Goal: Task Accomplishment & Management: Use online tool/utility

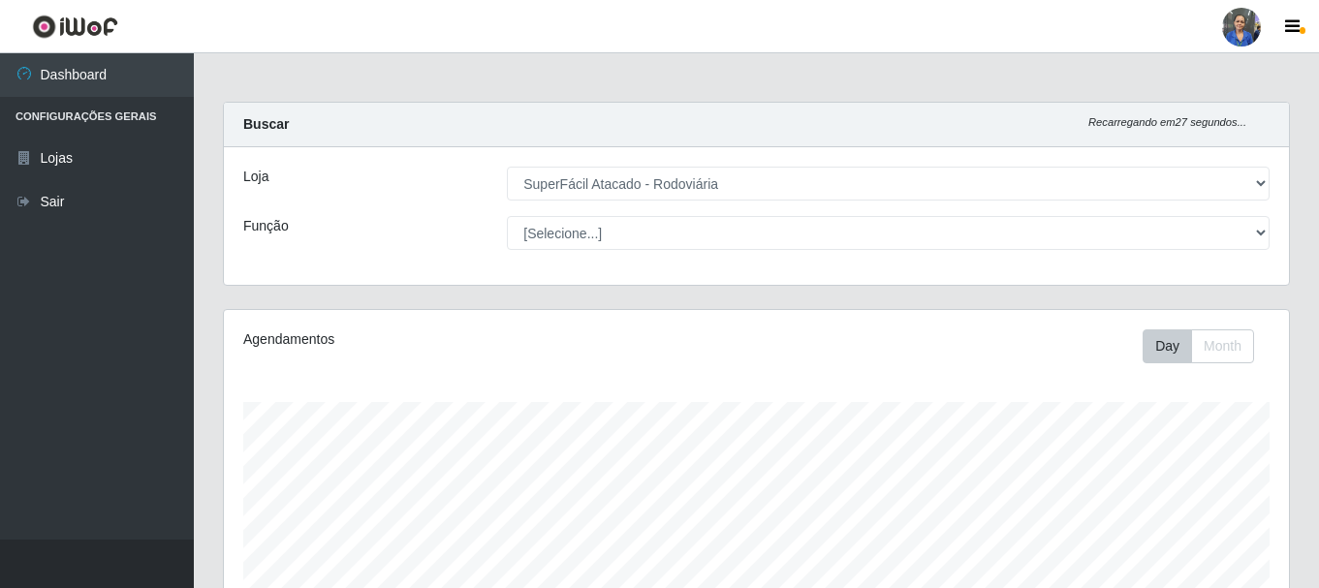
select select "400"
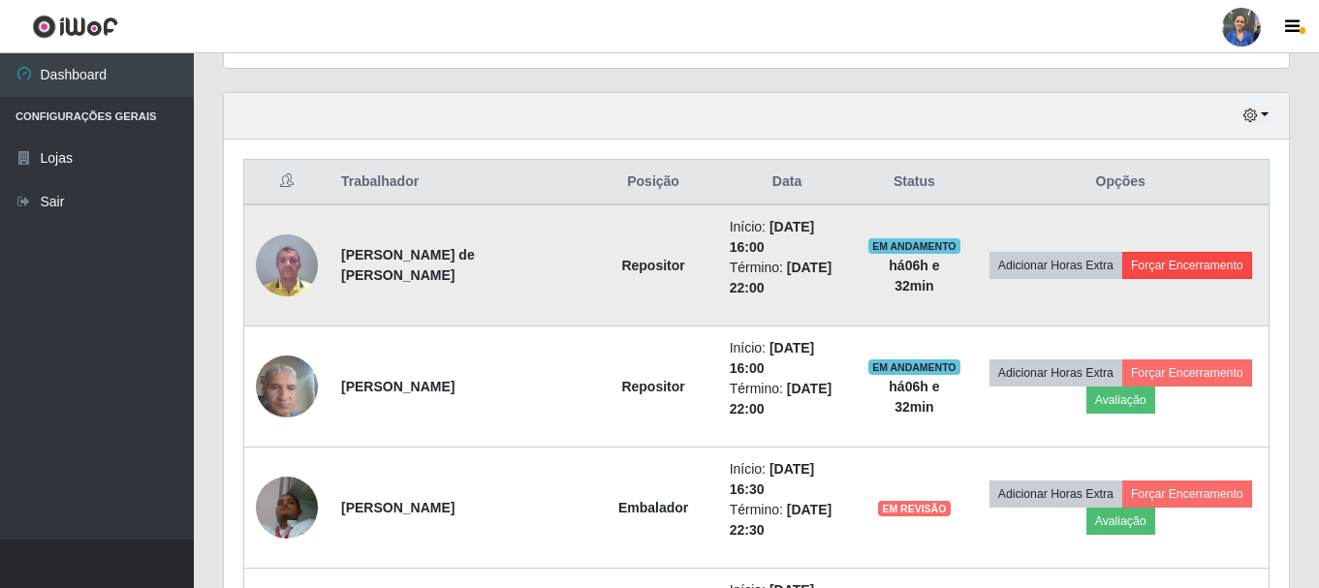
scroll to position [402, 1065]
click at [1201, 264] on button "Forçar Encerramento" at bounding box center [1187, 265] width 130 height 27
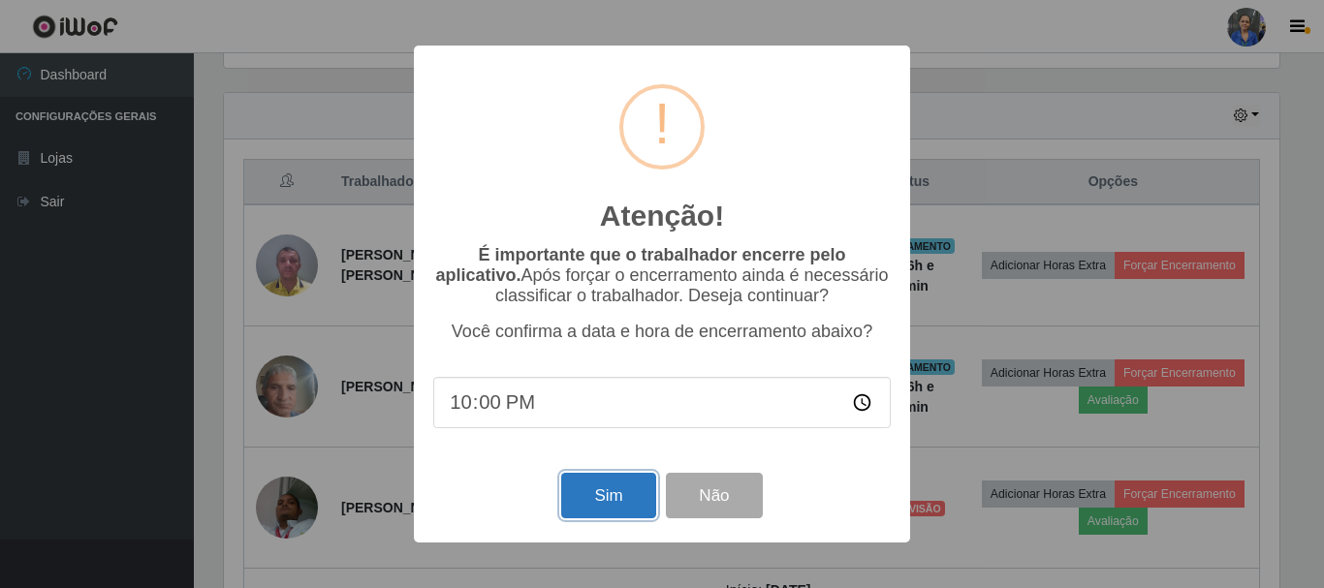
click at [584, 499] on button "Sim" at bounding box center [608, 496] width 94 height 46
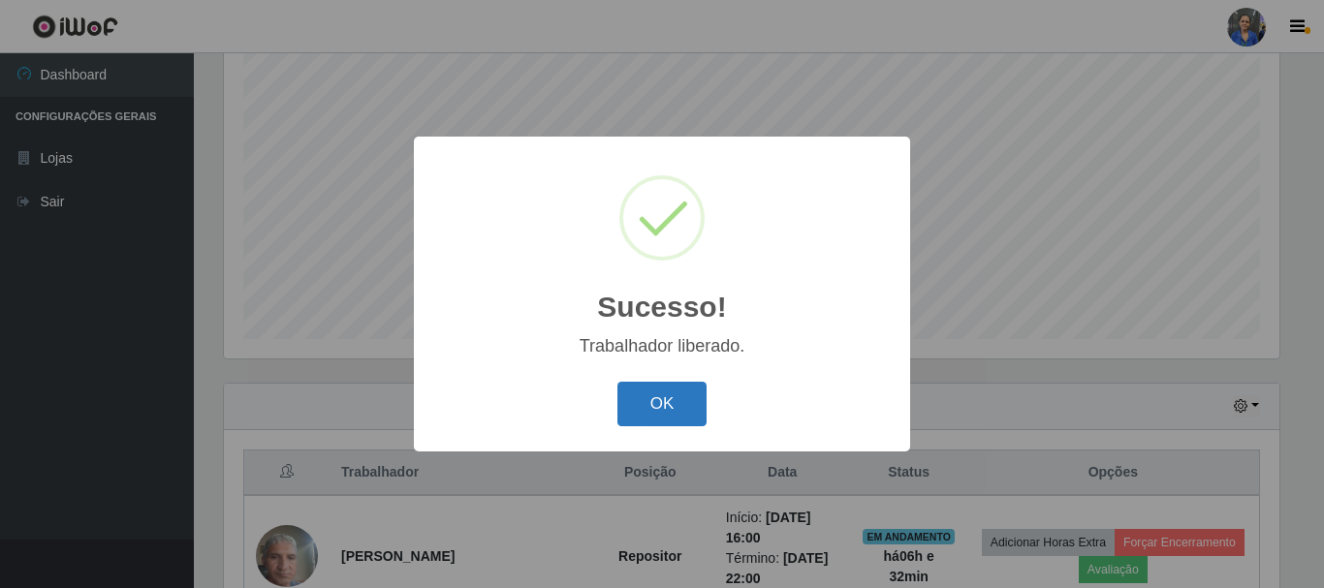
click at [674, 383] on button "OK" at bounding box center [662, 405] width 90 height 46
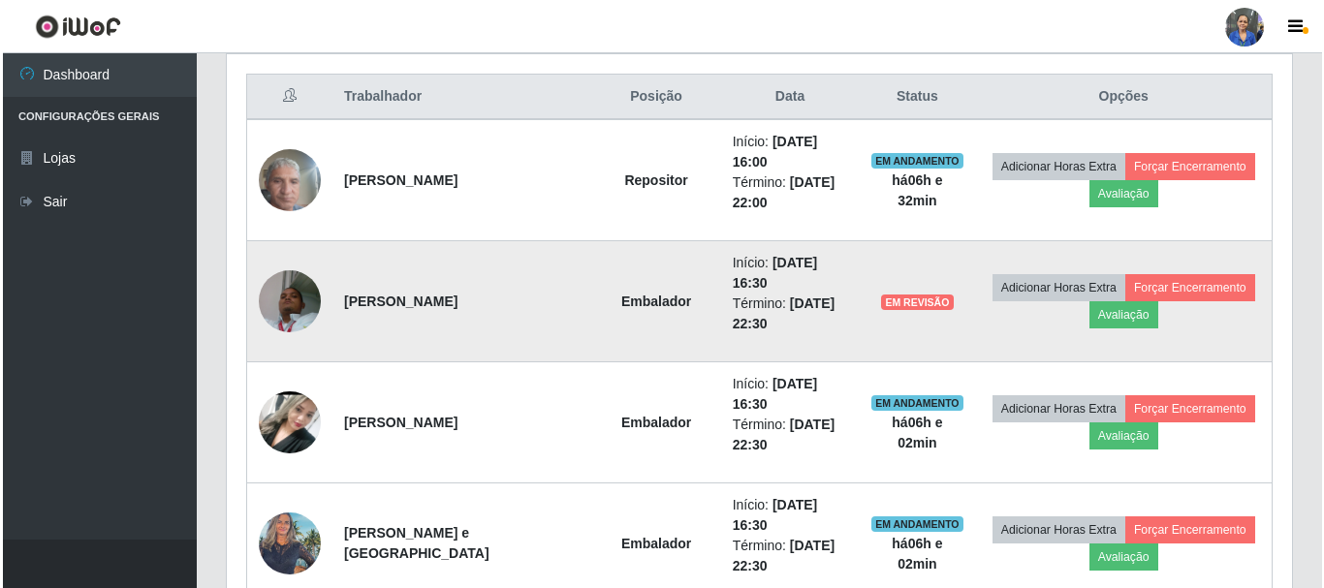
scroll to position [741, 0]
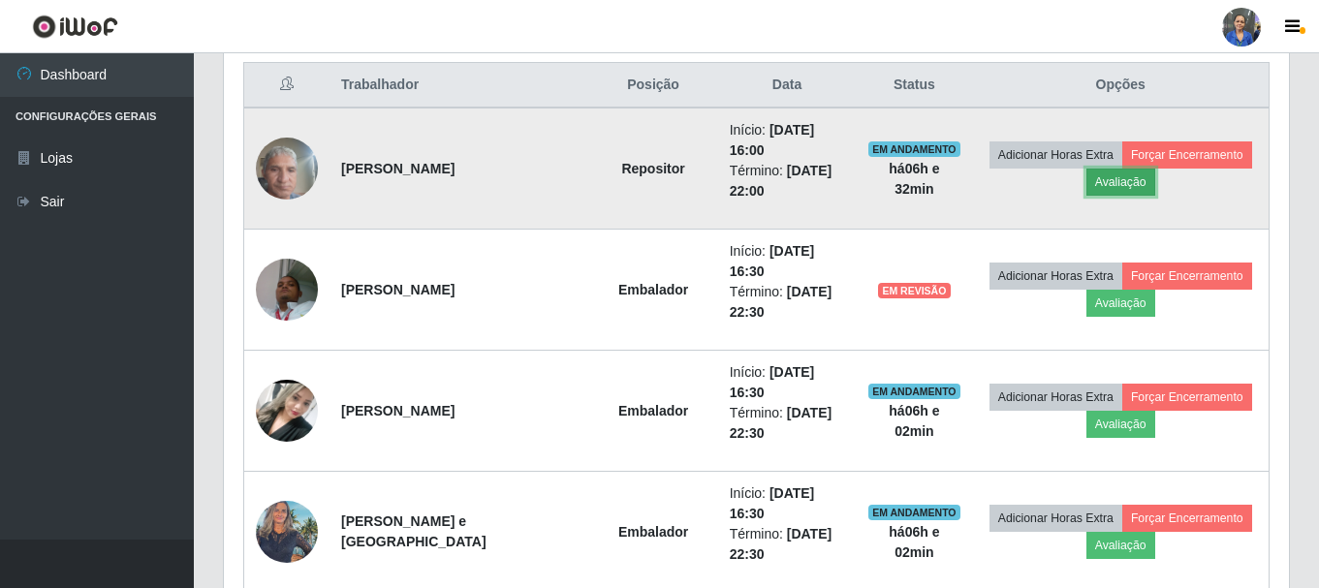
click at [1114, 181] on button "Avaliação" at bounding box center [1121, 182] width 69 height 27
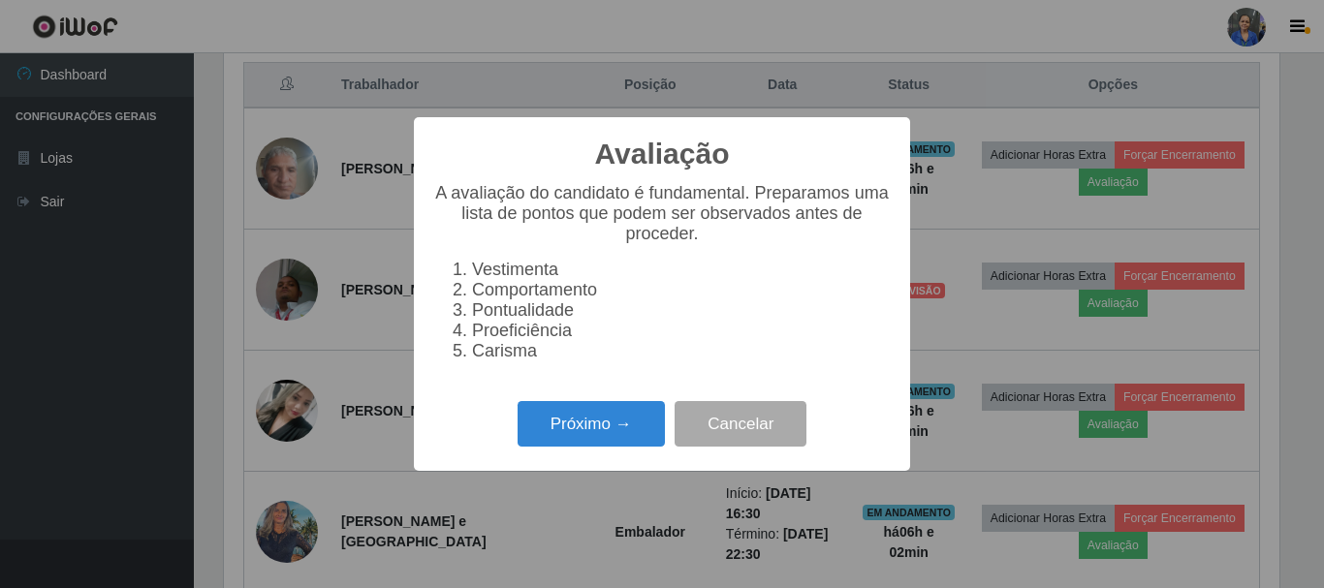
scroll to position [402, 1055]
click at [609, 445] on button "Próximo →" at bounding box center [591, 424] width 147 height 46
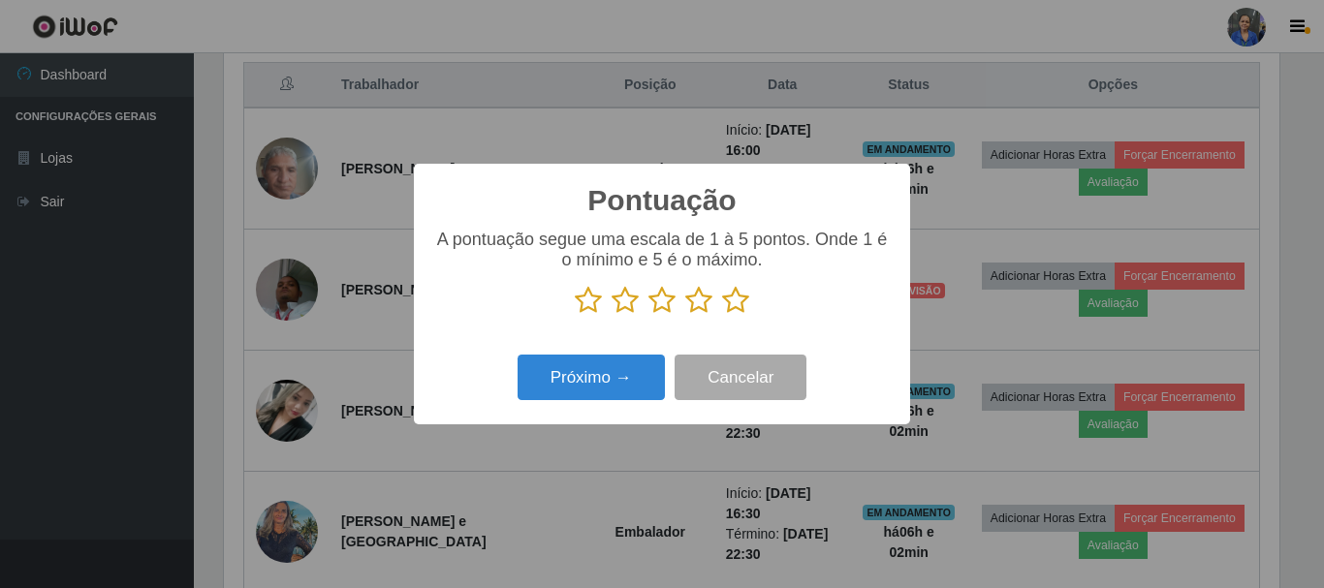
click at [742, 299] on icon at bounding box center [735, 300] width 27 height 29
click at [722, 315] on input "radio" at bounding box center [722, 315] width 0 height 0
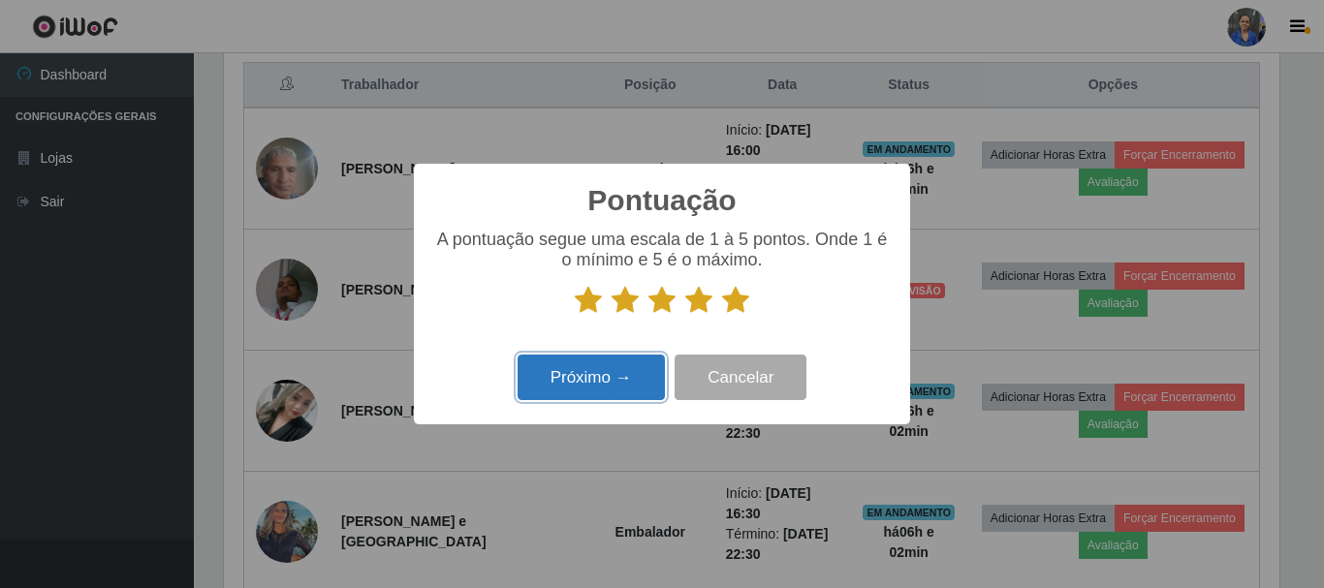
click at [571, 371] on button "Próximo →" at bounding box center [591, 378] width 147 height 46
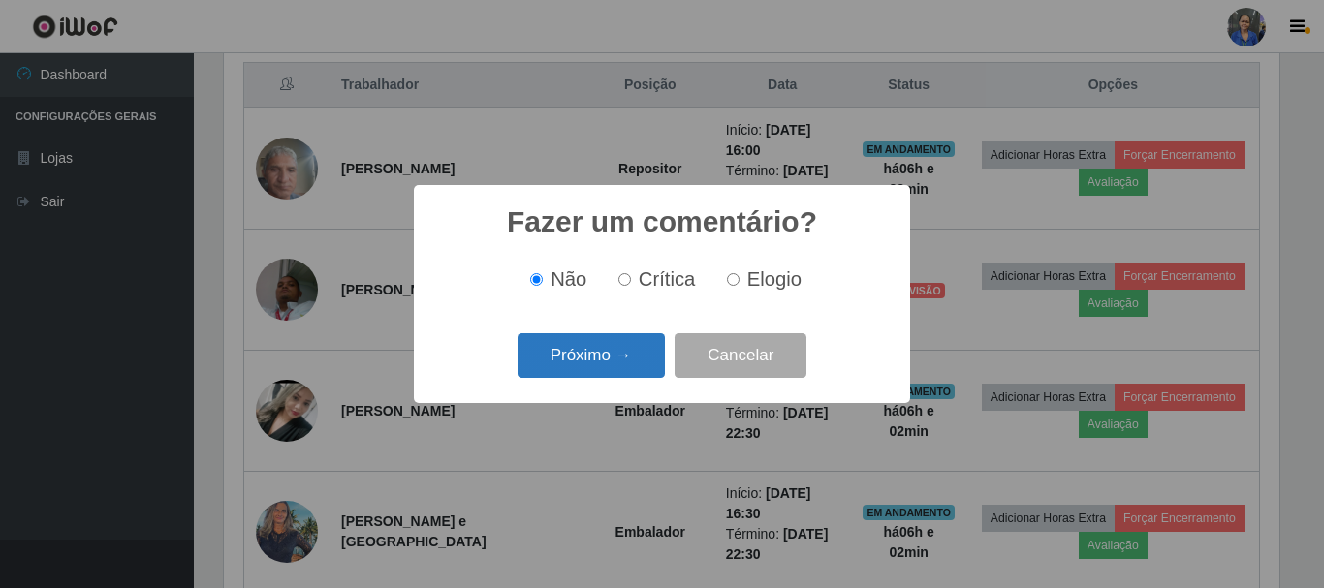
click at [572, 363] on button "Próximo →" at bounding box center [591, 356] width 147 height 46
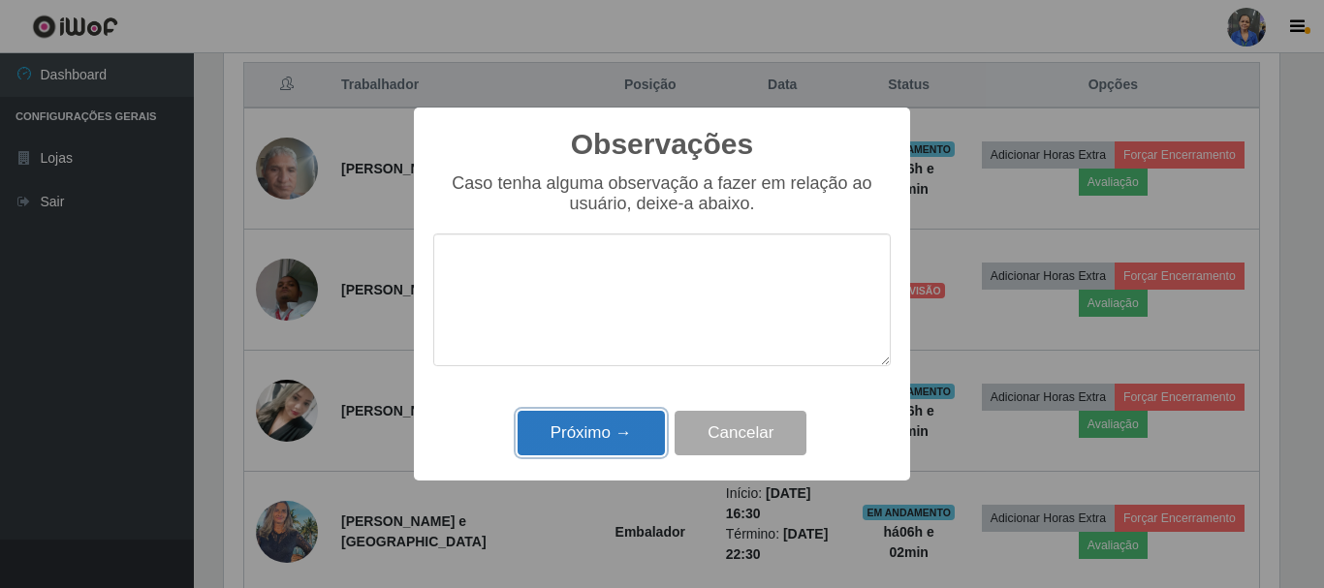
click at [574, 414] on button "Próximo →" at bounding box center [591, 434] width 147 height 46
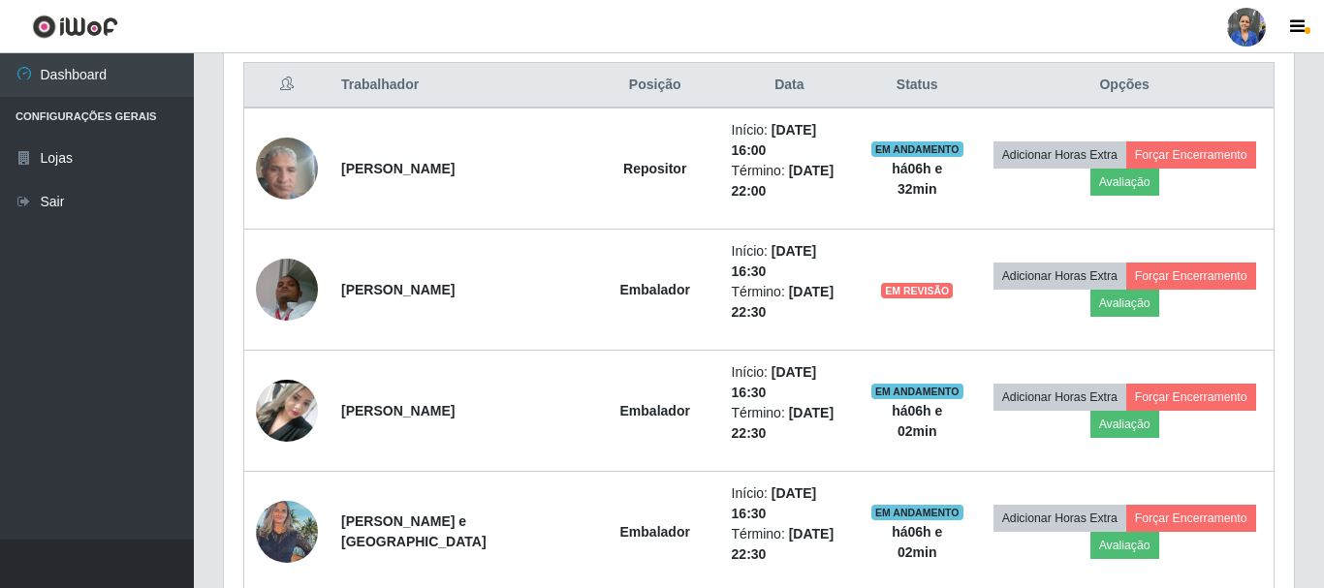
scroll to position [402, 1065]
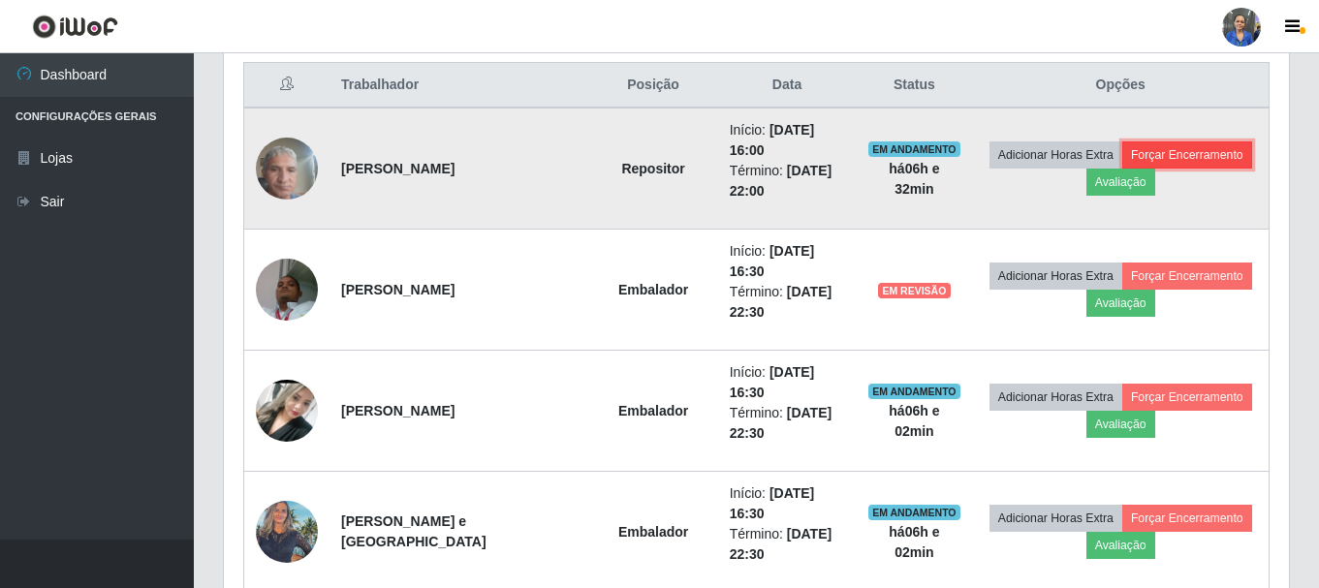
click at [1174, 142] on button "Forçar Encerramento" at bounding box center [1187, 155] width 130 height 27
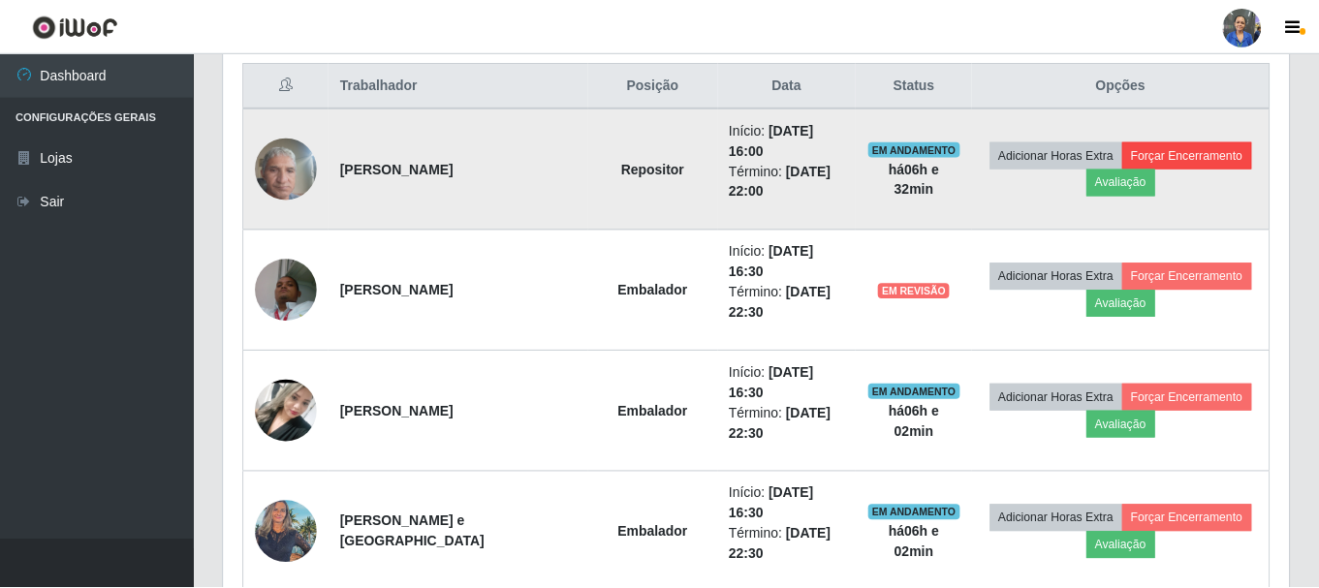
scroll to position [402, 1055]
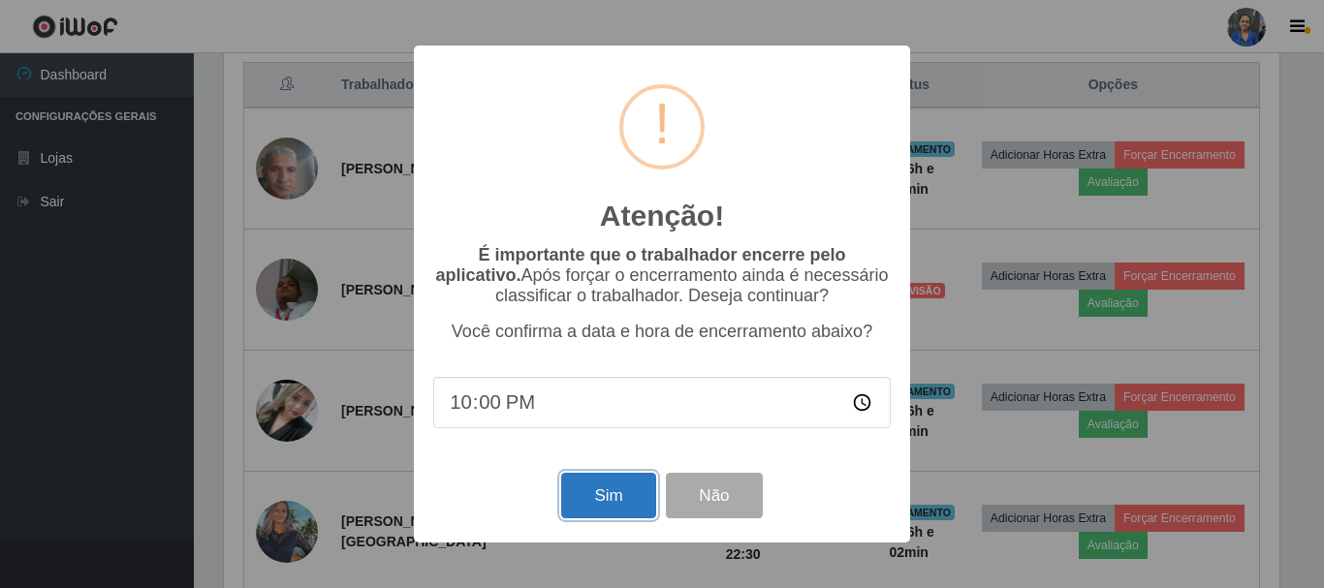
click at [587, 504] on button "Sim" at bounding box center [608, 496] width 94 height 46
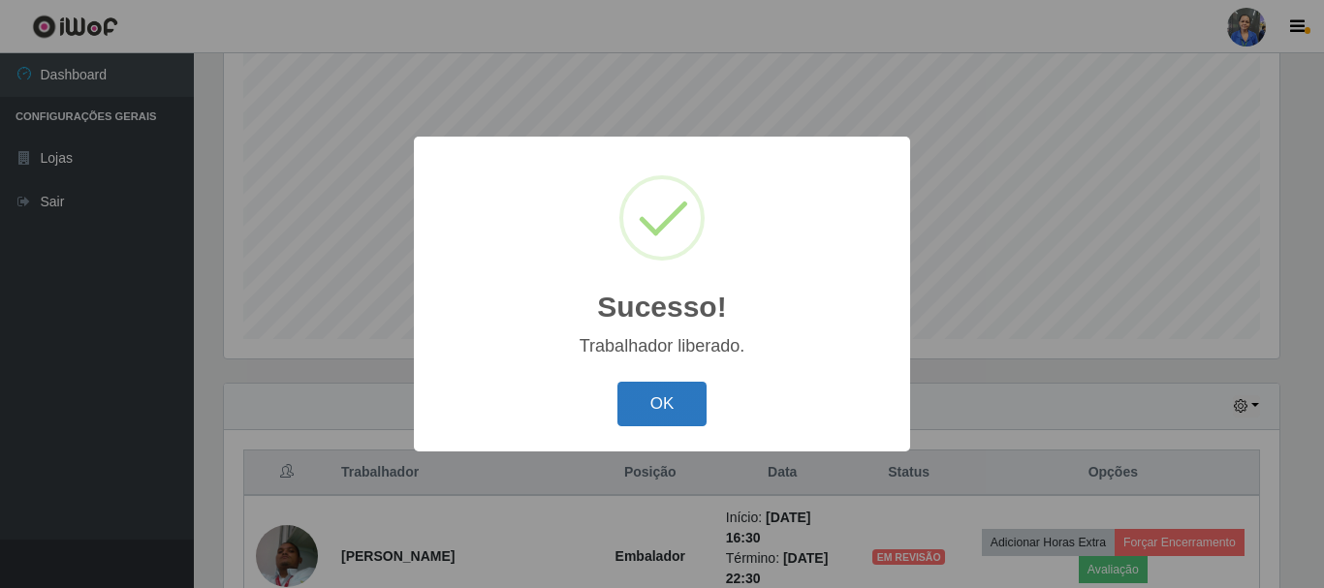
click at [677, 389] on button "OK" at bounding box center [662, 405] width 90 height 46
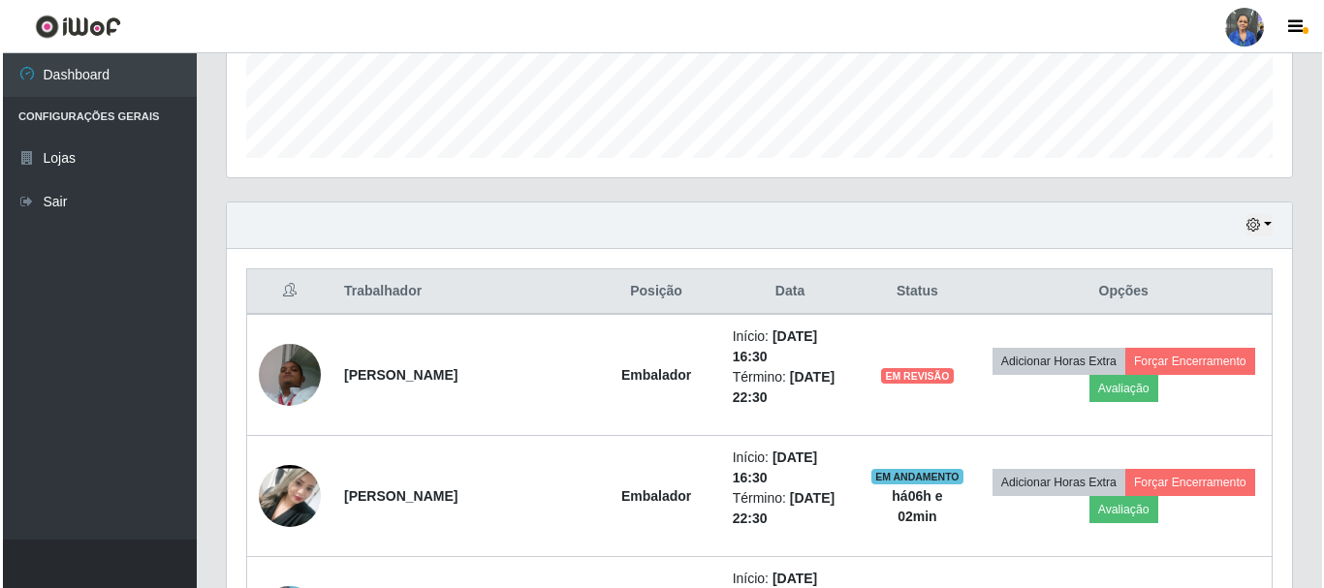
scroll to position [548, 0]
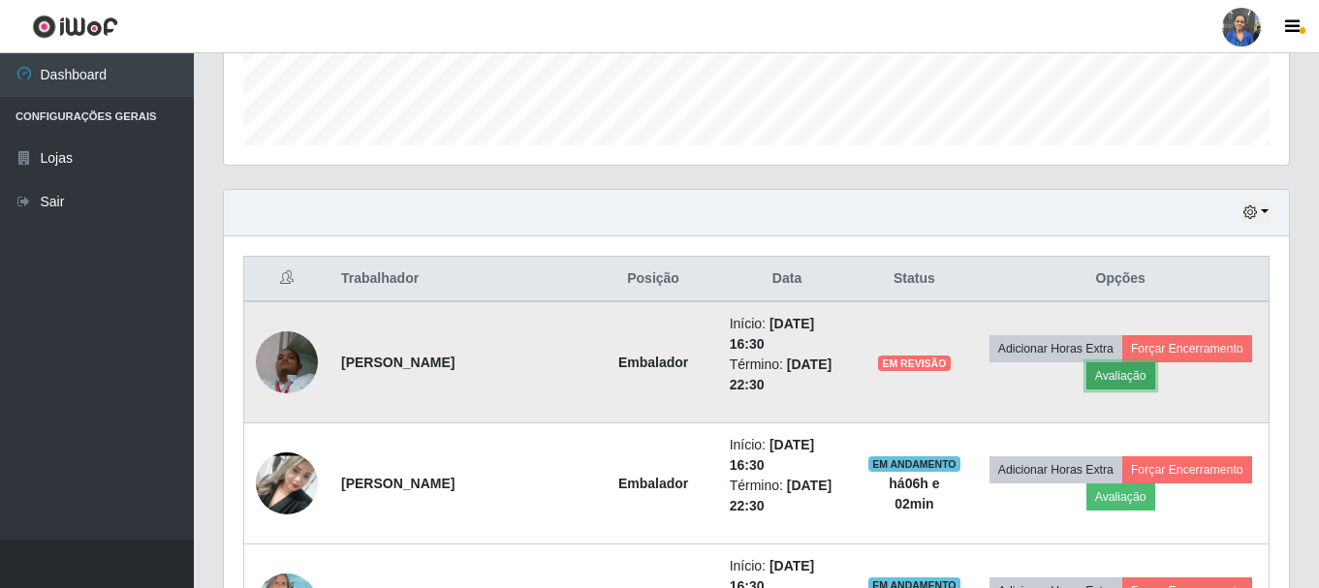
click at [1096, 370] on button "Avaliação" at bounding box center [1121, 375] width 69 height 27
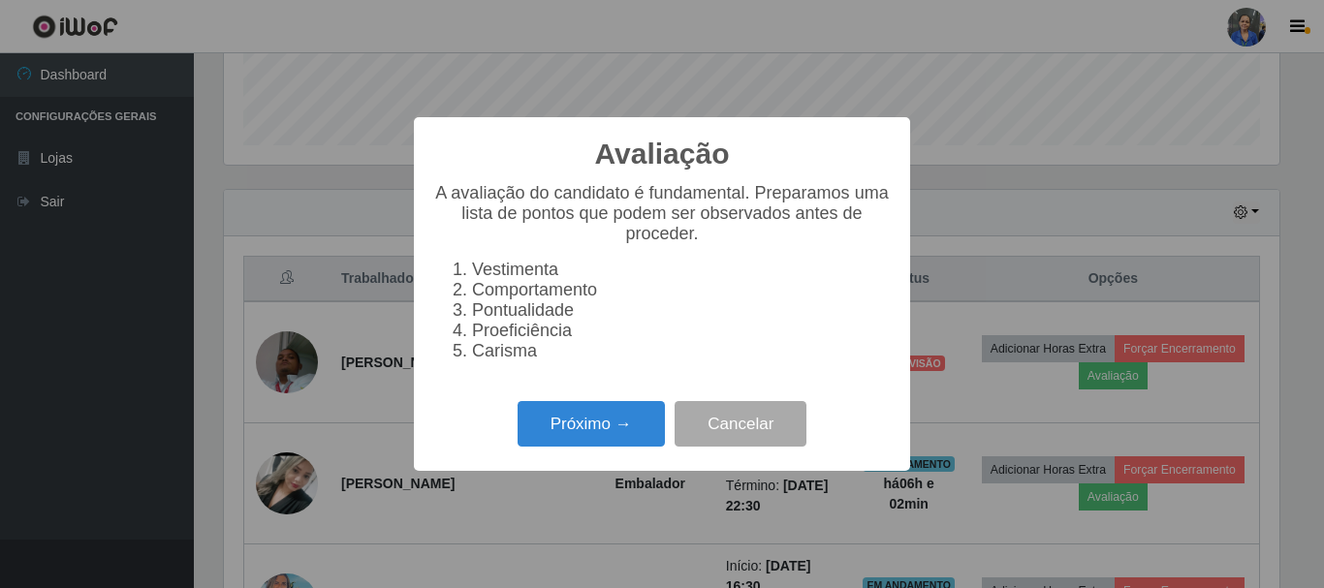
scroll to position [402, 1055]
click at [611, 446] on button "Próximo →" at bounding box center [591, 424] width 147 height 46
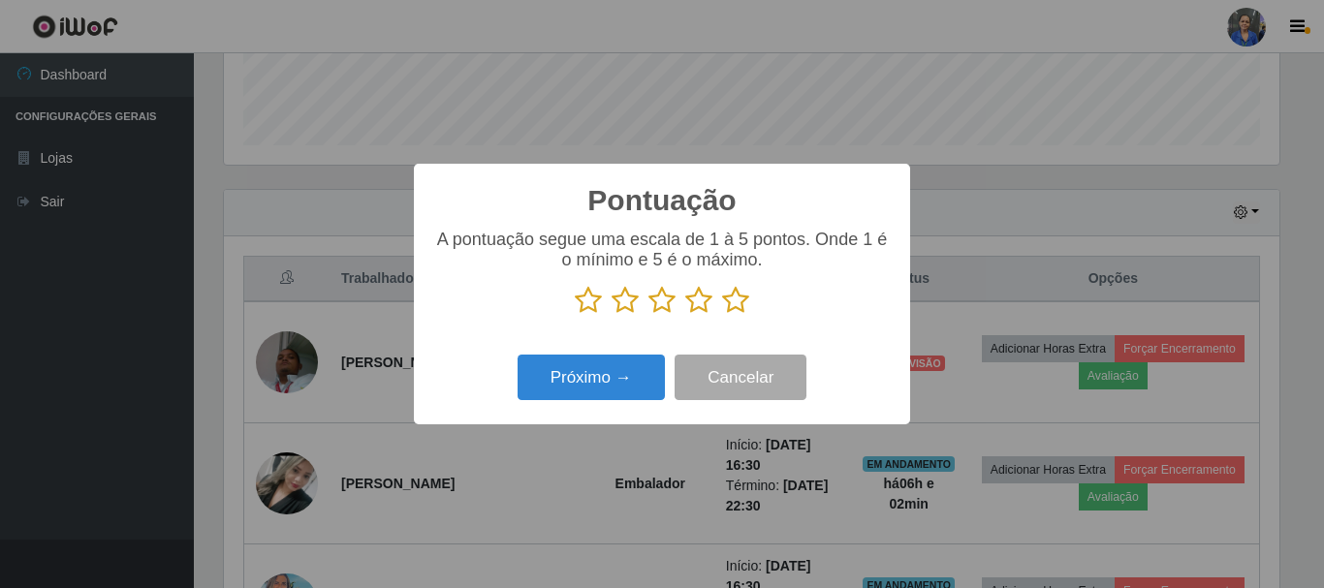
click at [738, 298] on icon at bounding box center [735, 300] width 27 height 29
click at [722, 315] on input "radio" at bounding box center [722, 315] width 0 height 0
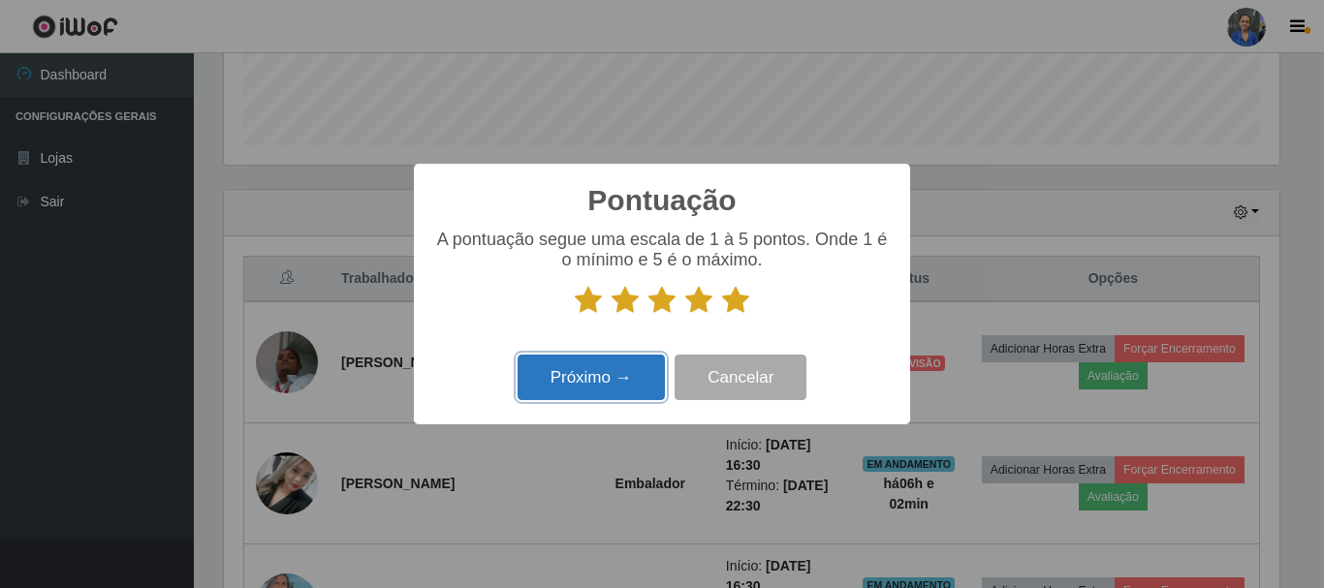
click at [618, 376] on button "Próximo →" at bounding box center [591, 378] width 147 height 46
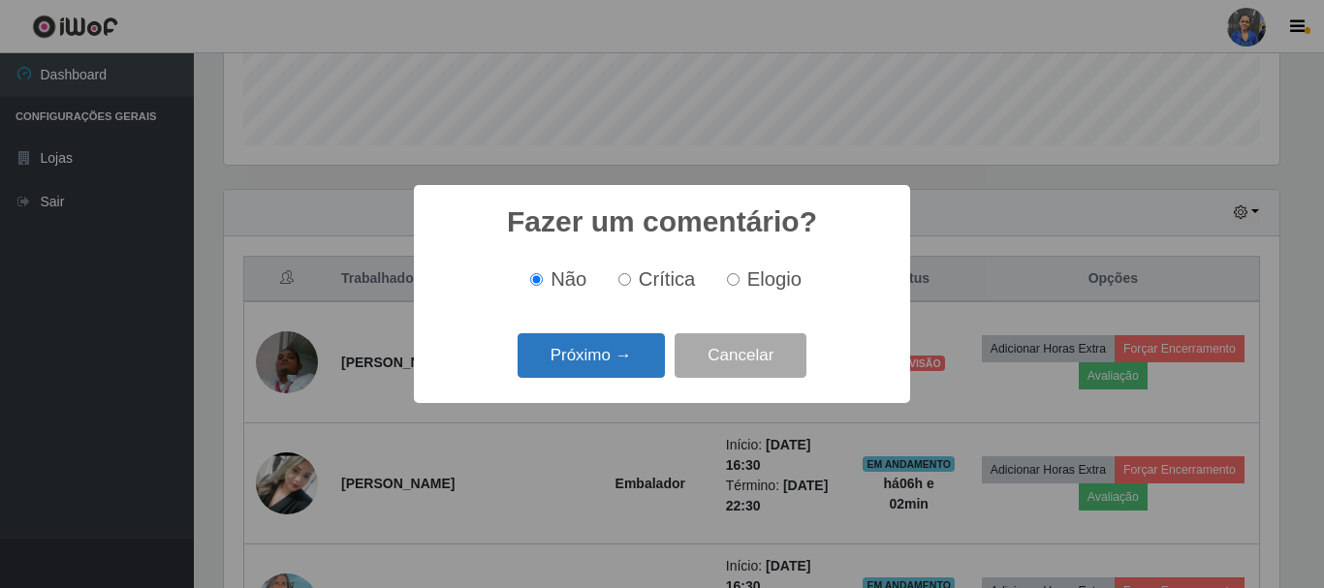
click at [610, 365] on button "Próximo →" at bounding box center [591, 356] width 147 height 46
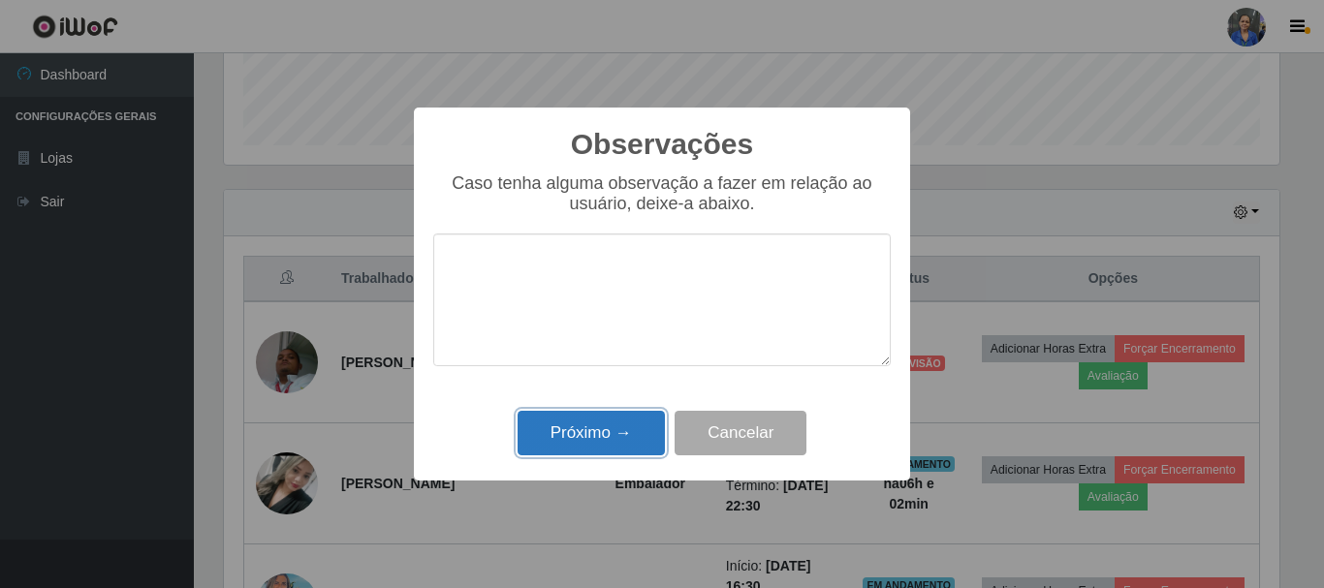
click at [590, 421] on button "Próximo →" at bounding box center [591, 434] width 147 height 46
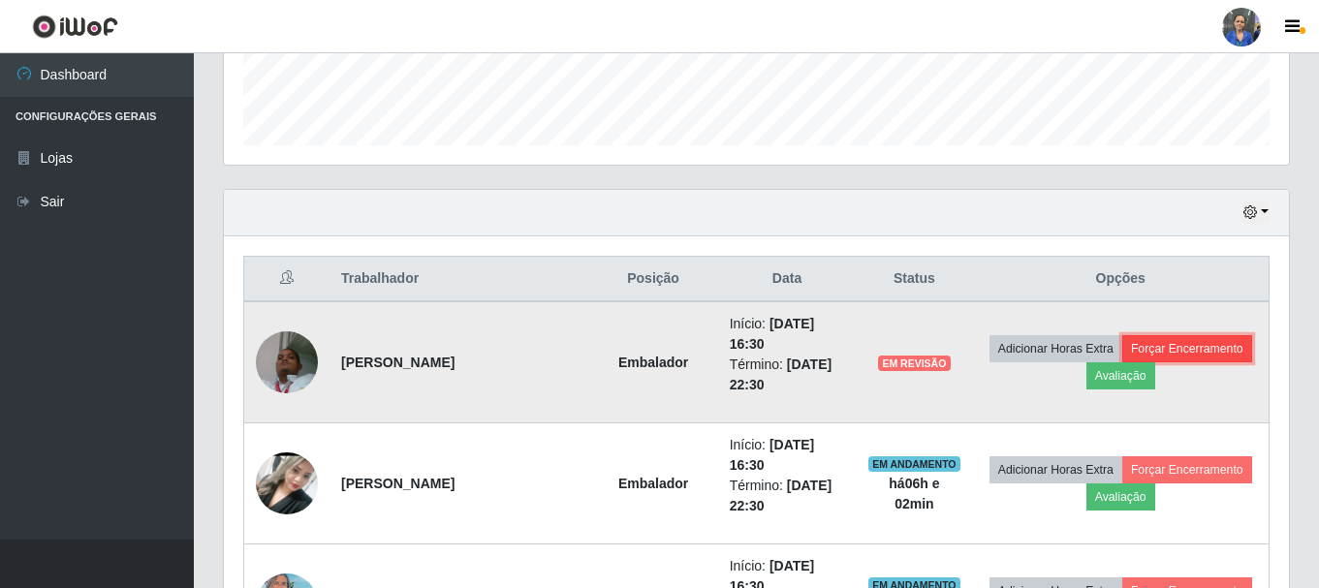
click at [1220, 338] on button "Forçar Encerramento" at bounding box center [1187, 348] width 130 height 27
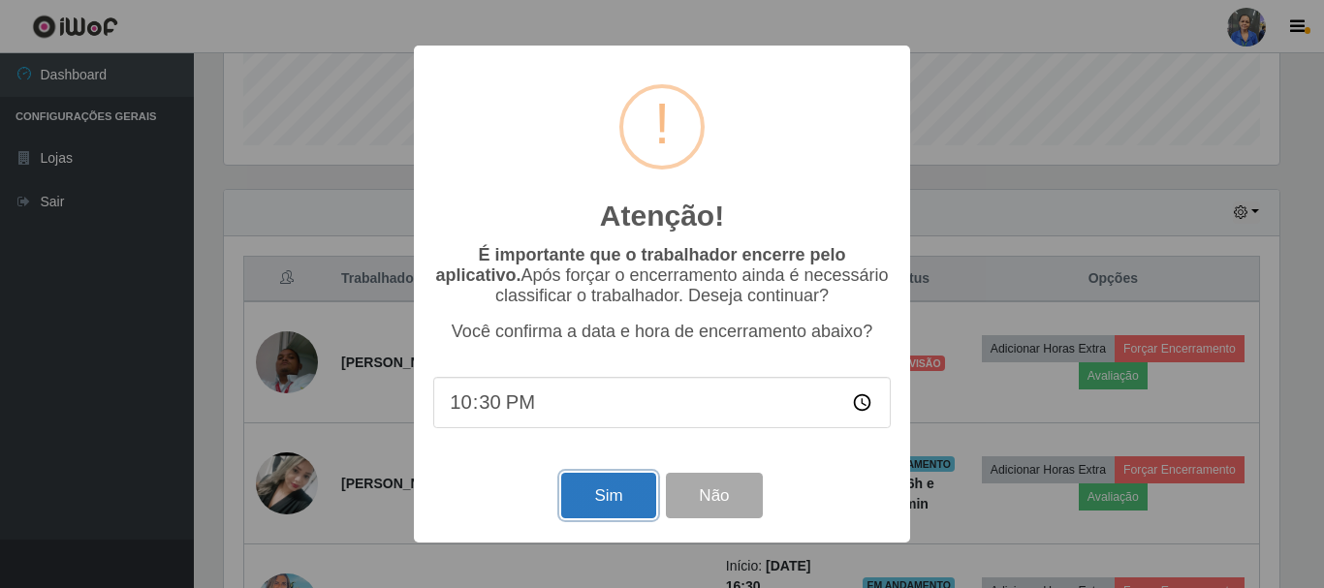
click at [625, 500] on button "Sim" at bounding box center [608, 496] width 94 height 46
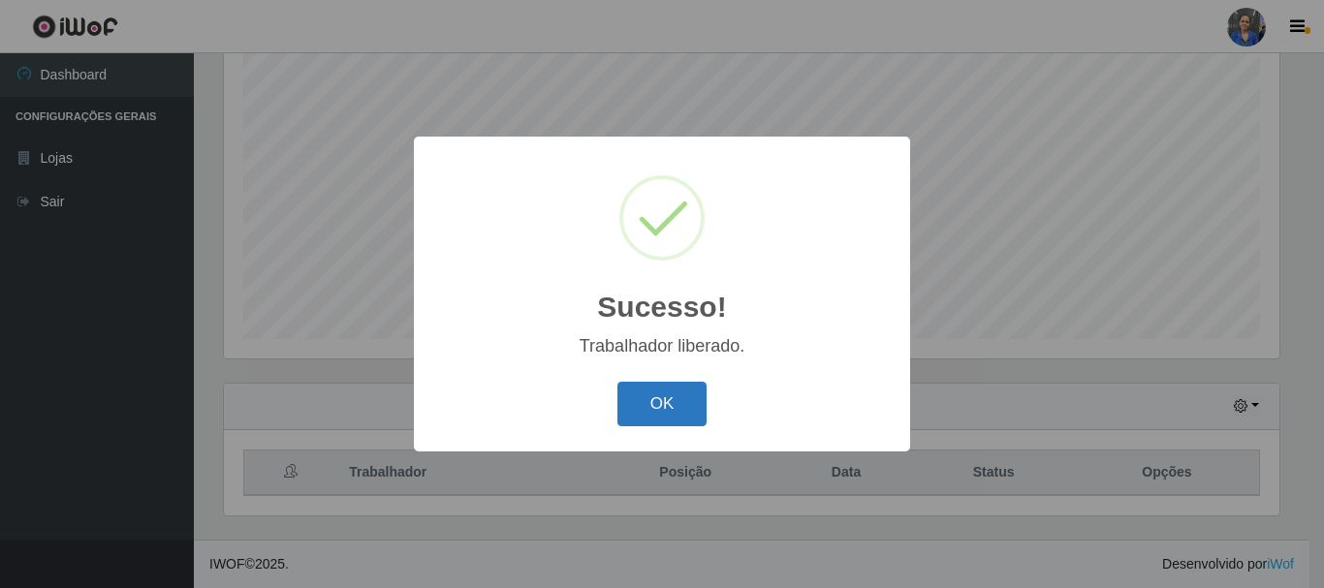
click at [669, 394] on button "OK" at bounding box center [662, 405] width 90 height 46
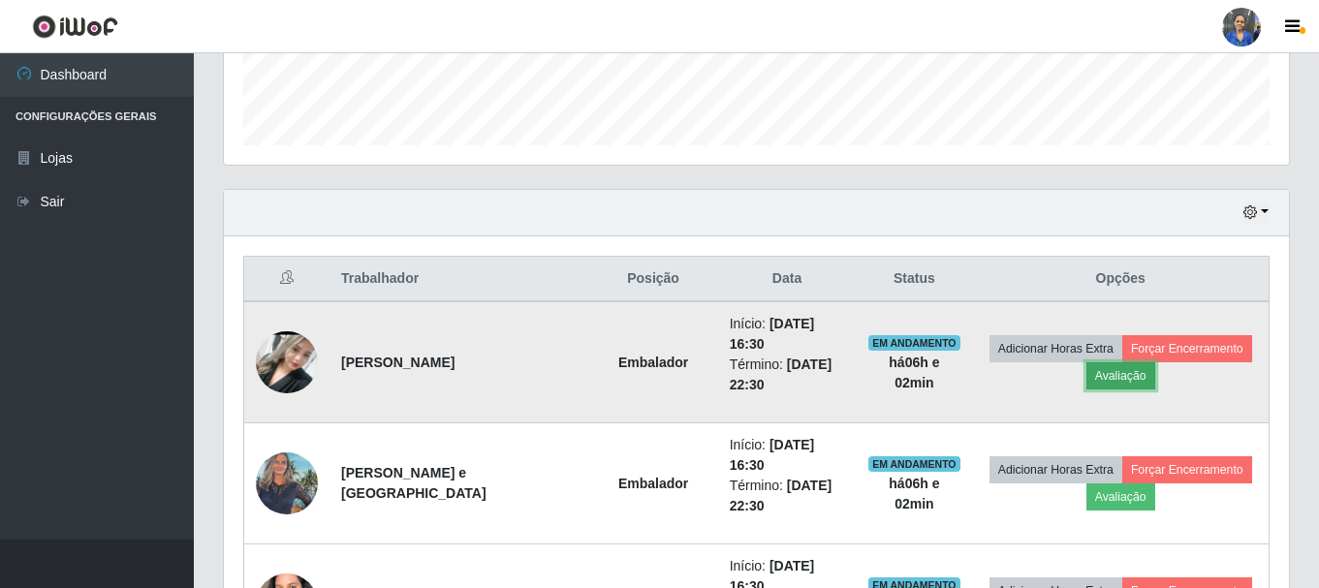
click at [1097, 364] on button "Avaliação" at bounding box center [1121, 375] width 69 height 27
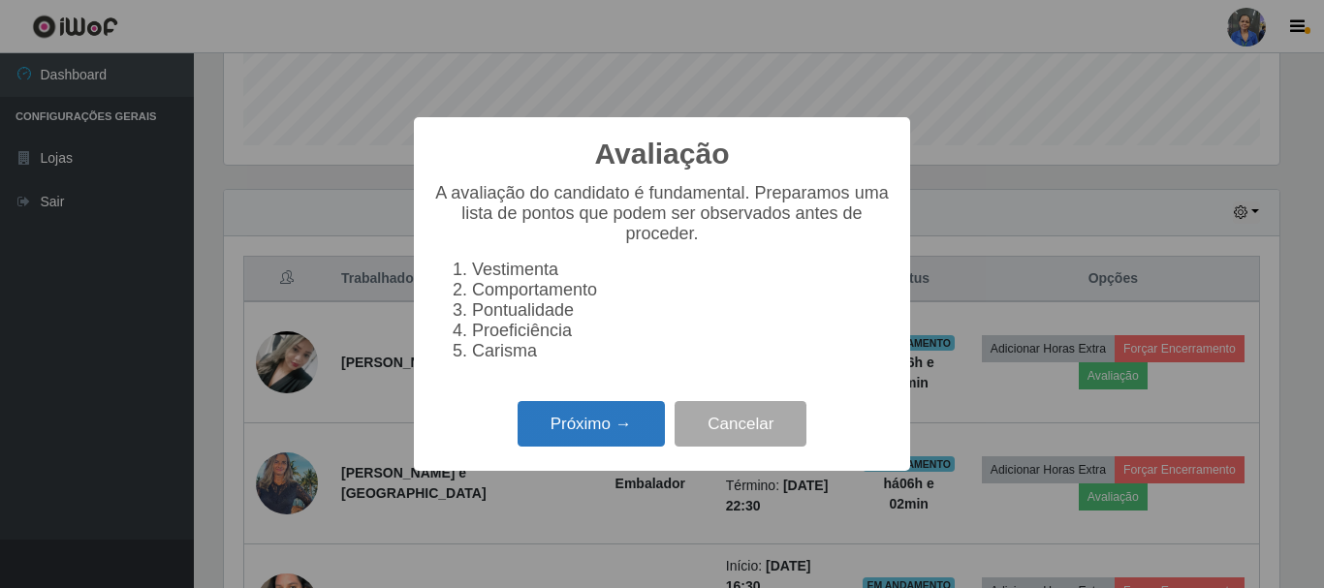
click at [614, 430] on button "Próximo →" at bounding box center [591, 424] width 147 height 46
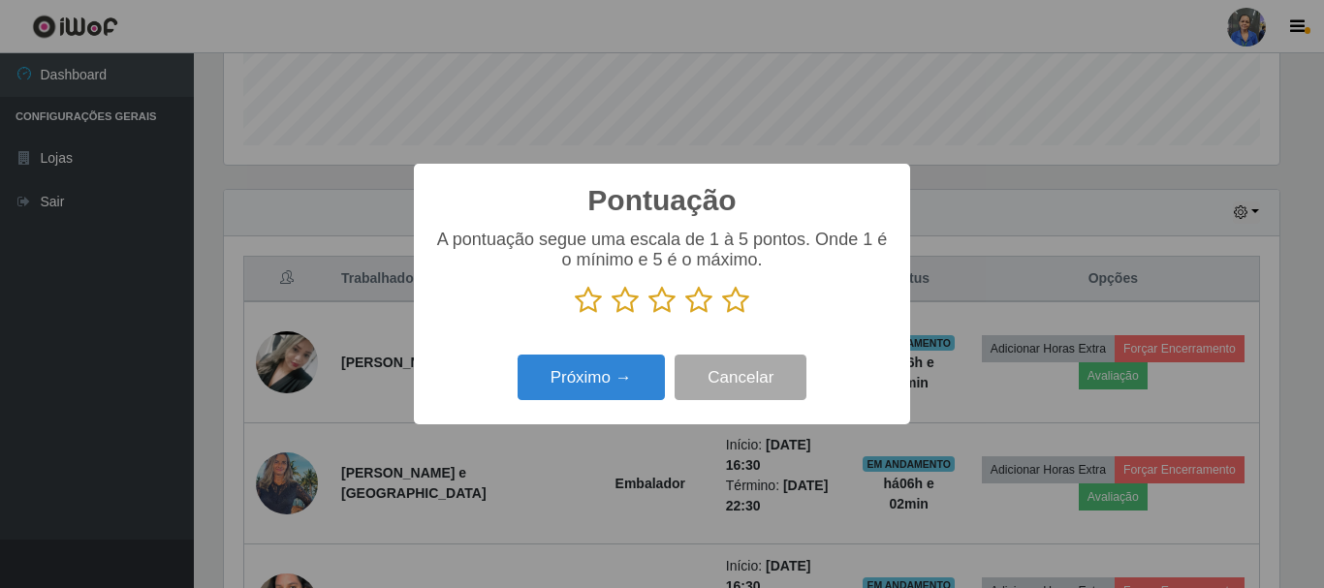
click at [722, 307] on icon at bounding box center [735, 300] width 27 height 29
click at [722, 315] on input "radio" at bounding box center [722, 315] width 0 height 0
click at [627, 355] on div "Próximo → Cancelar" at bounding box center [661, 377] width 457 height 55
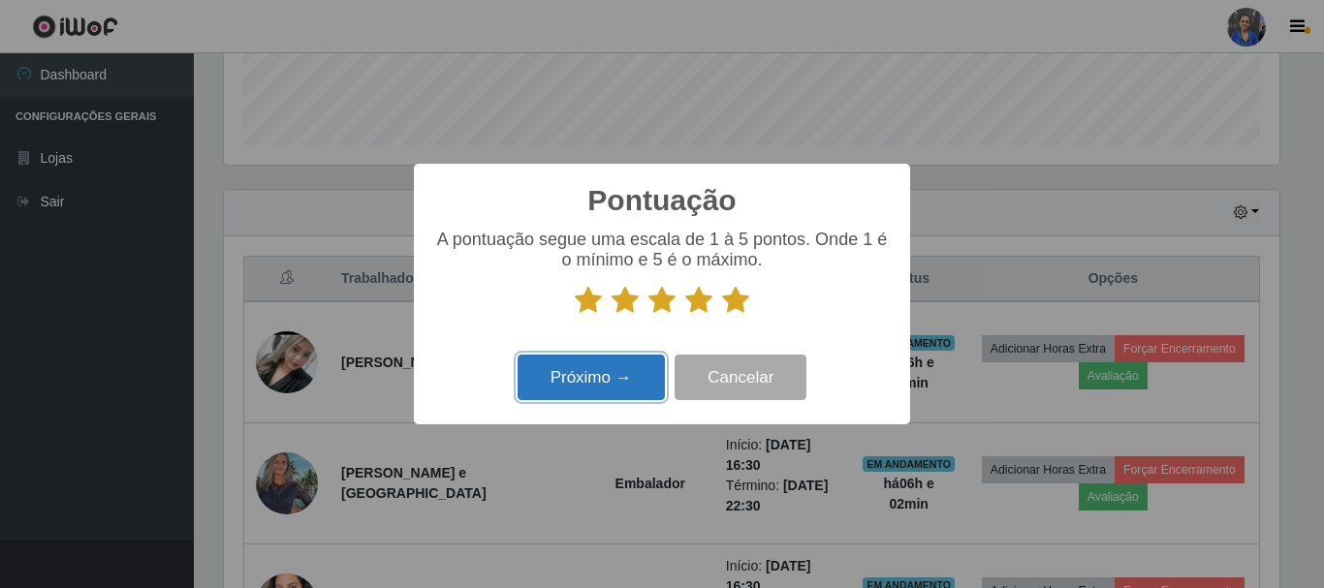
click at [616, 364] on button "Próximo →" at bounding box center [591, 378] width 147 height 46
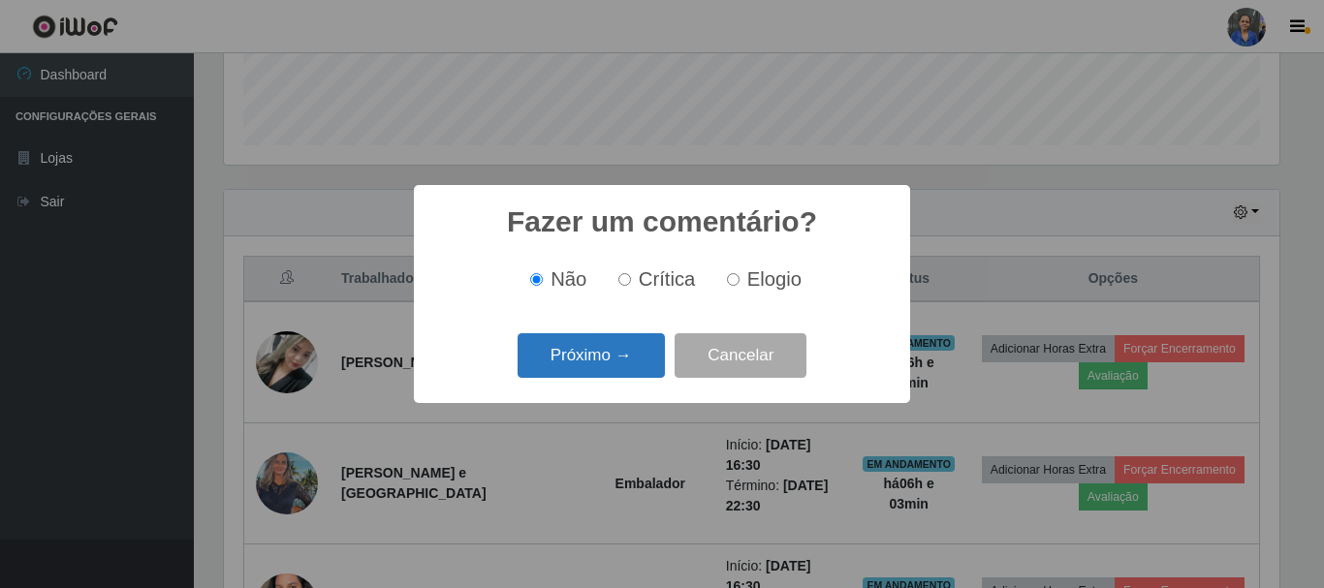
click at [617, 359] on button "Próximo →" at bounding box center [591, 356] width 147 height 46
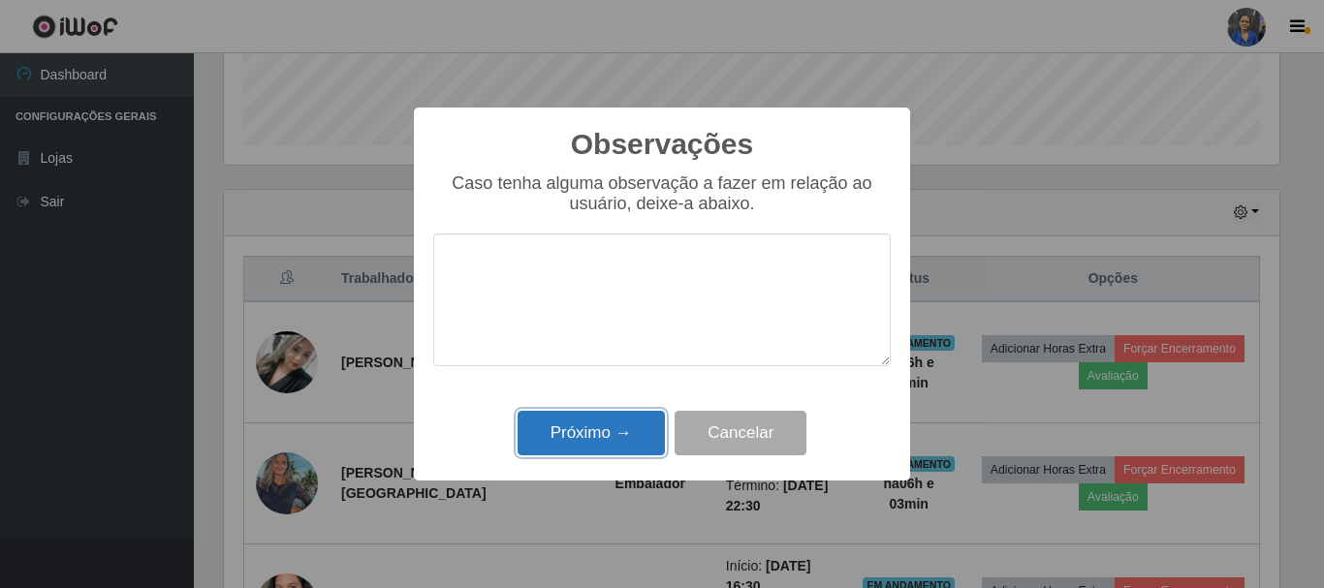
click at [614, 432] on button "Próximo →" at bounding box center [591, 434] width 147 height 46
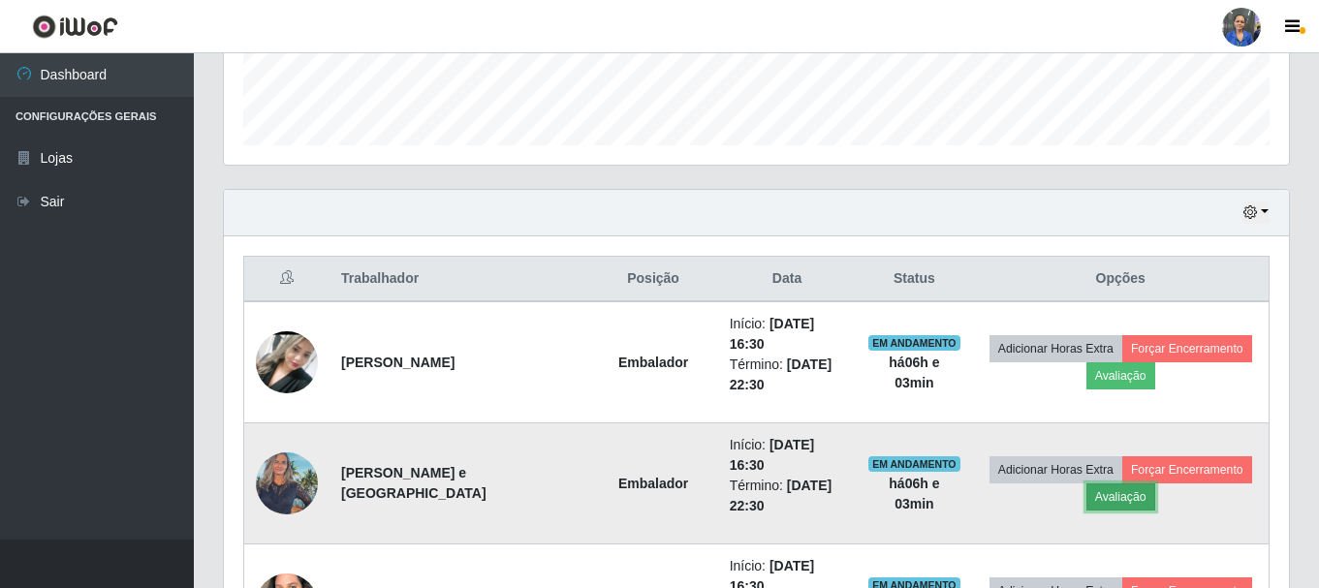
click at [1120, 484] on button "Avaliação" at bounding box center [1121, 497] width 69 height 27
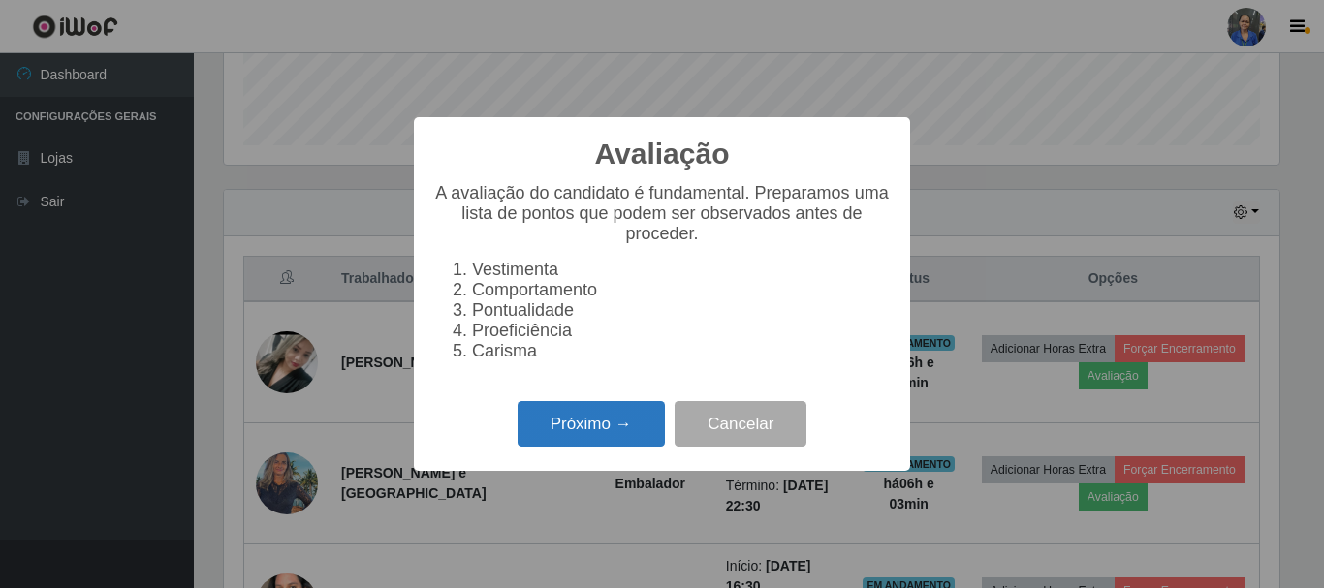
click at [615, 446] on button "Próximo →" at bounding box center [591, 424] width 147 height 46
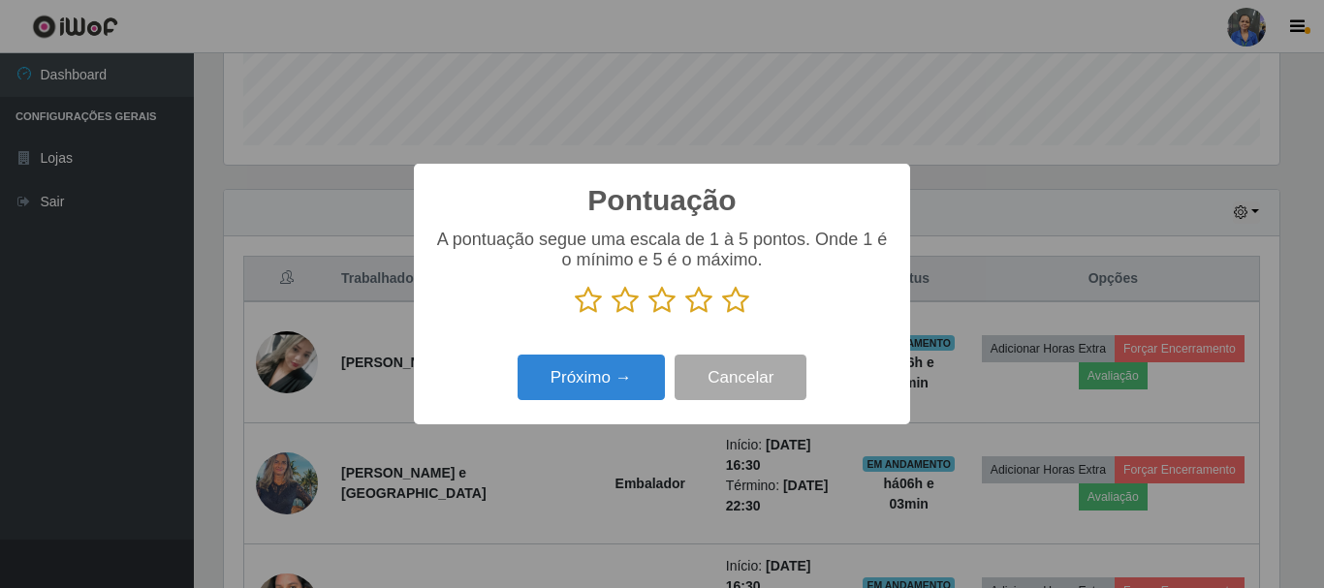
click at [734, 301] on icon at bounding box center [735, 300] width 27 height 29
click at [722, 315] on input "radio" at bounding box center [722, 315] width 0 height 0
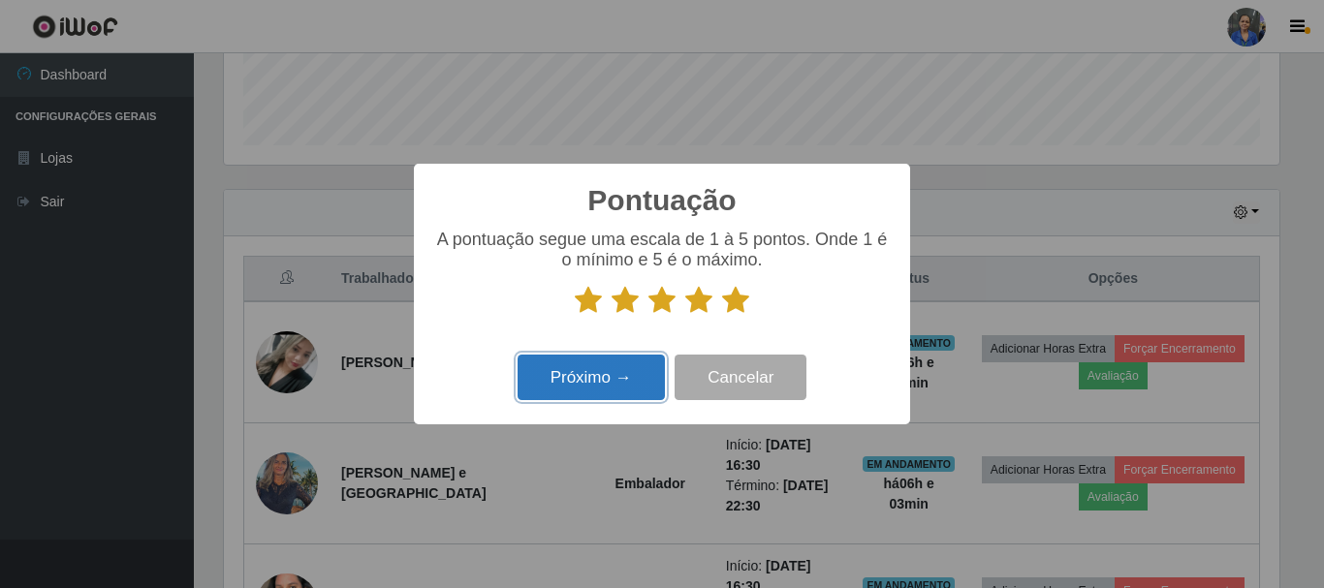
click at [580, 381] on button "Próximo →" at bounding box center [591, 378] width 147 height 46
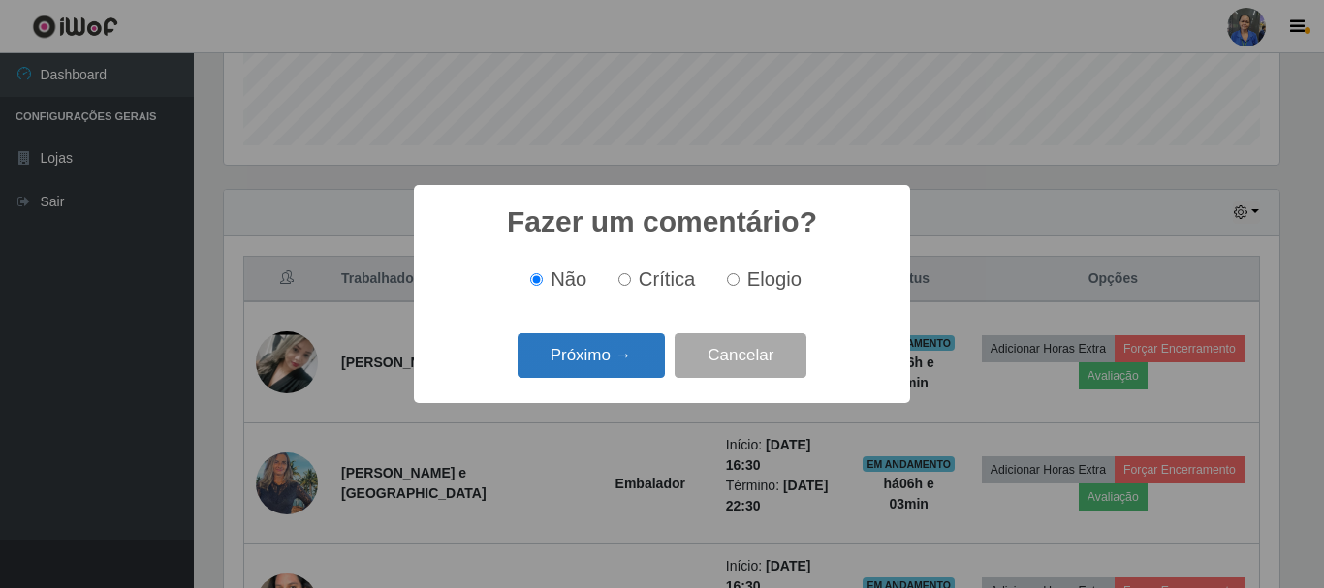
click at [583, 376] on button "Próximo →" at bounding box center [591, 356] width 147 height 46
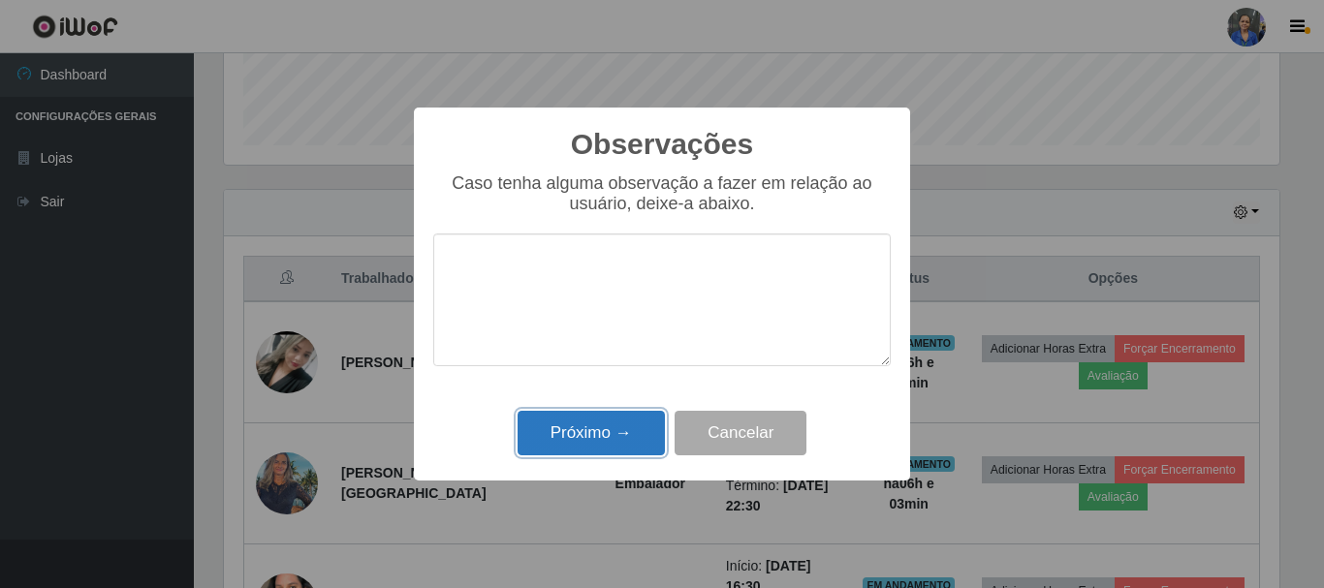
click at [598, 431] on button "Próximo →" at bounding box center [591, 434] width 147 height 46
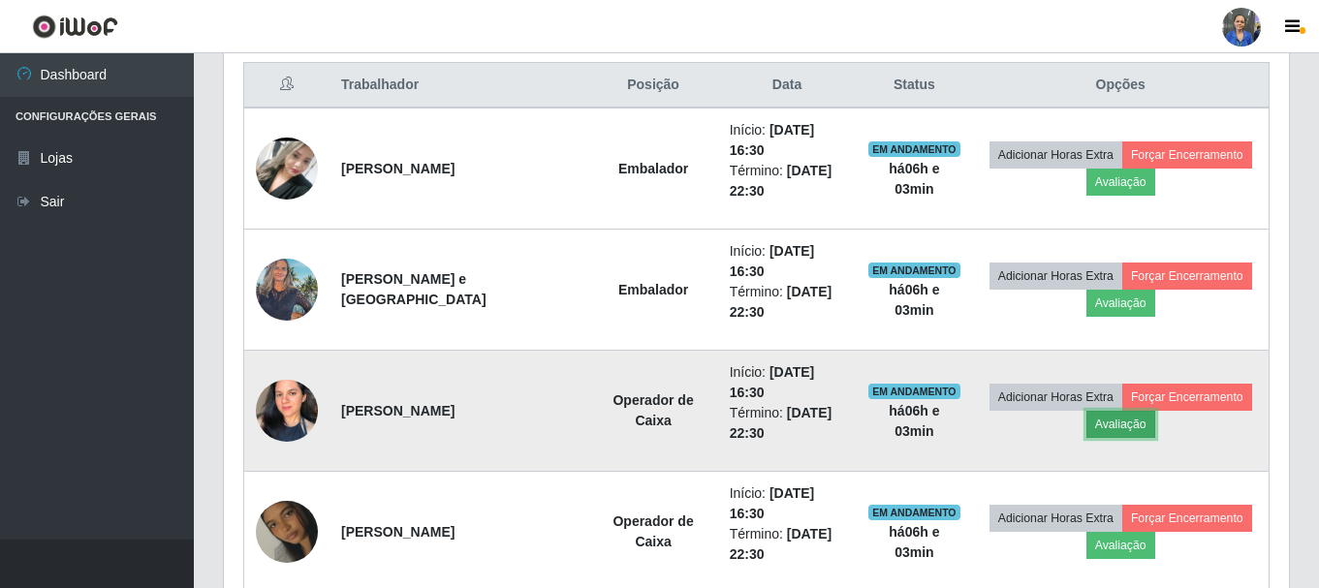
click at [1105, 411] on button "Avaliação" at bounding box center [1121, 424] width 69 height 27
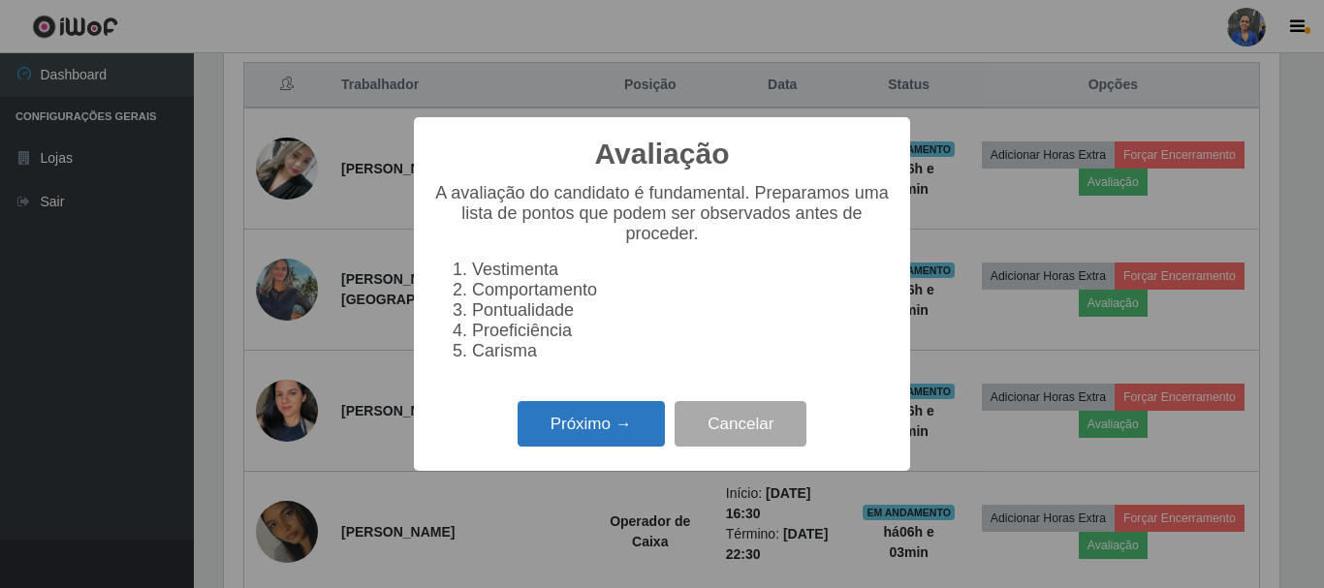
click at [646, 429] on button "Próximo →" at bounding box center [591, 424] width 147 height 46
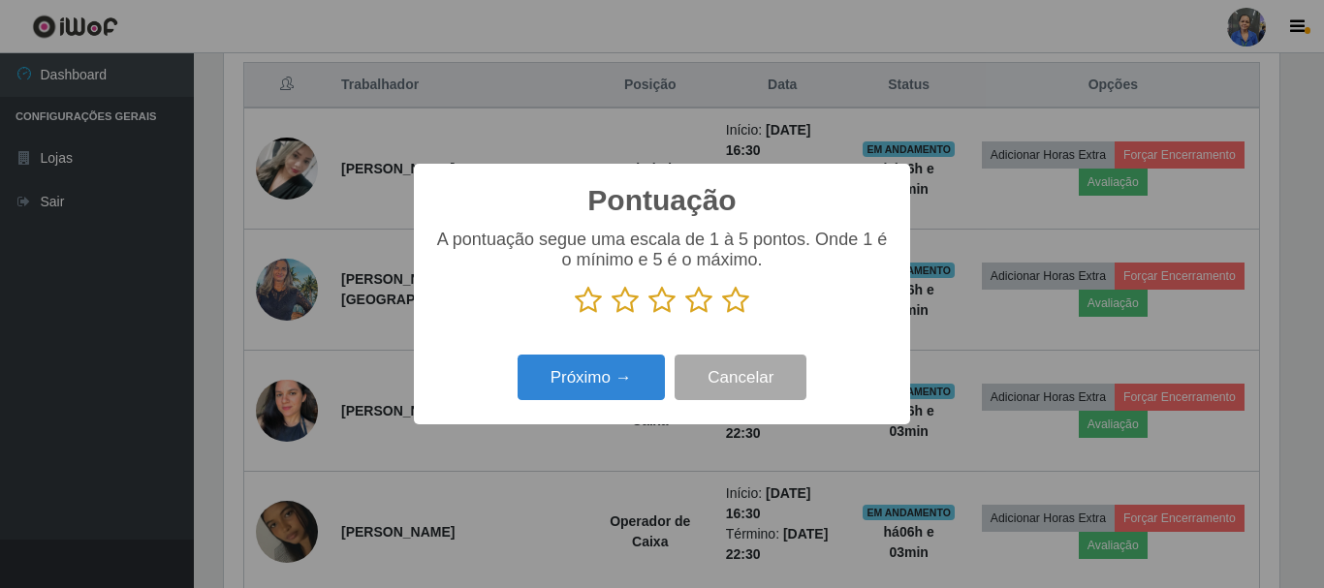
click at [743, 294] on icon at bounding box center [735, 300] width 27 height 29
click at [722, 315] on input "radio" at bounding box center [722, 315] width 0 height 0
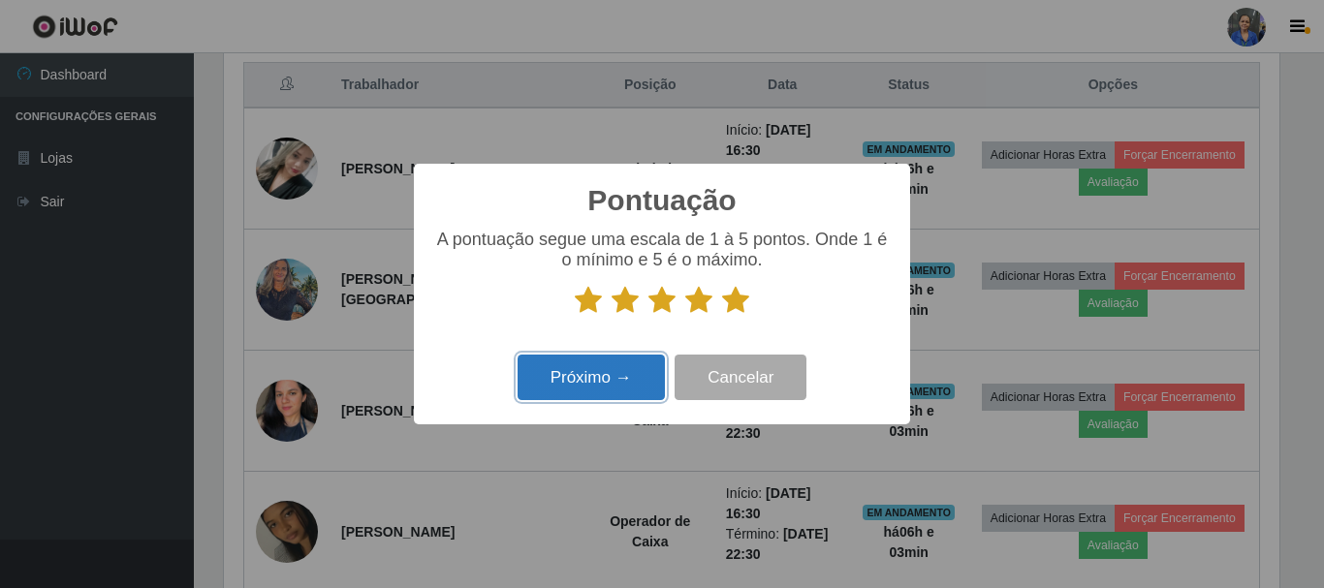
click at [622, 370] on button "Próximo →" at bounding box center [591, 378] width 147 height 46
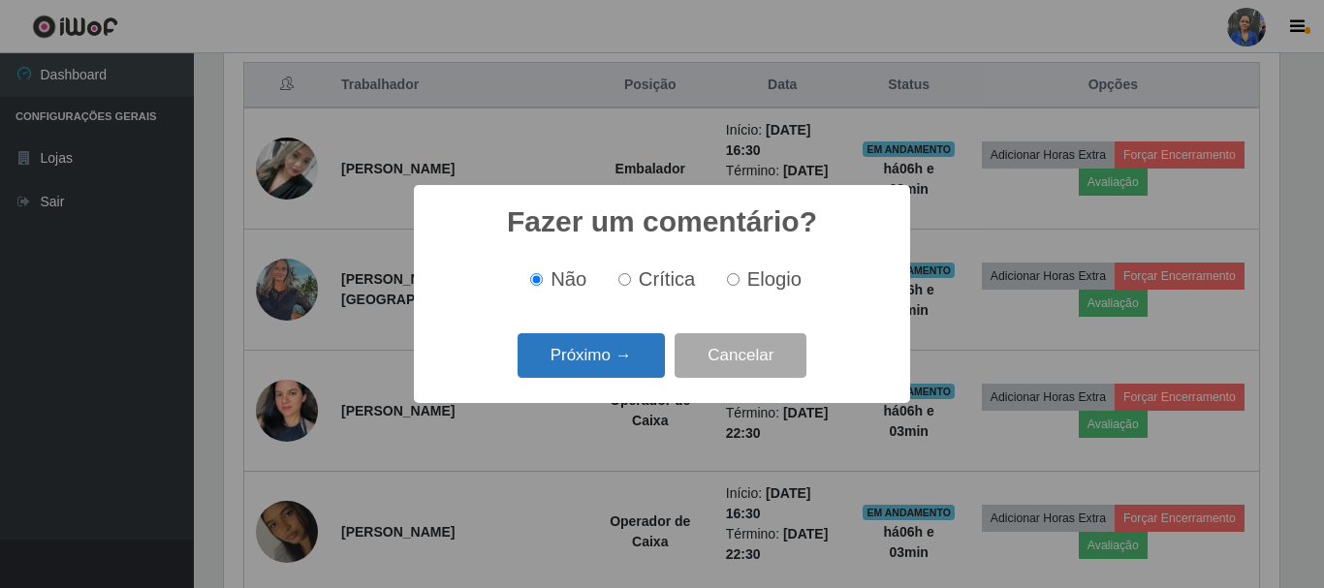
click at [629, 361] on button "Próximo →" at bounding box center [591, 356] width 147 height 46
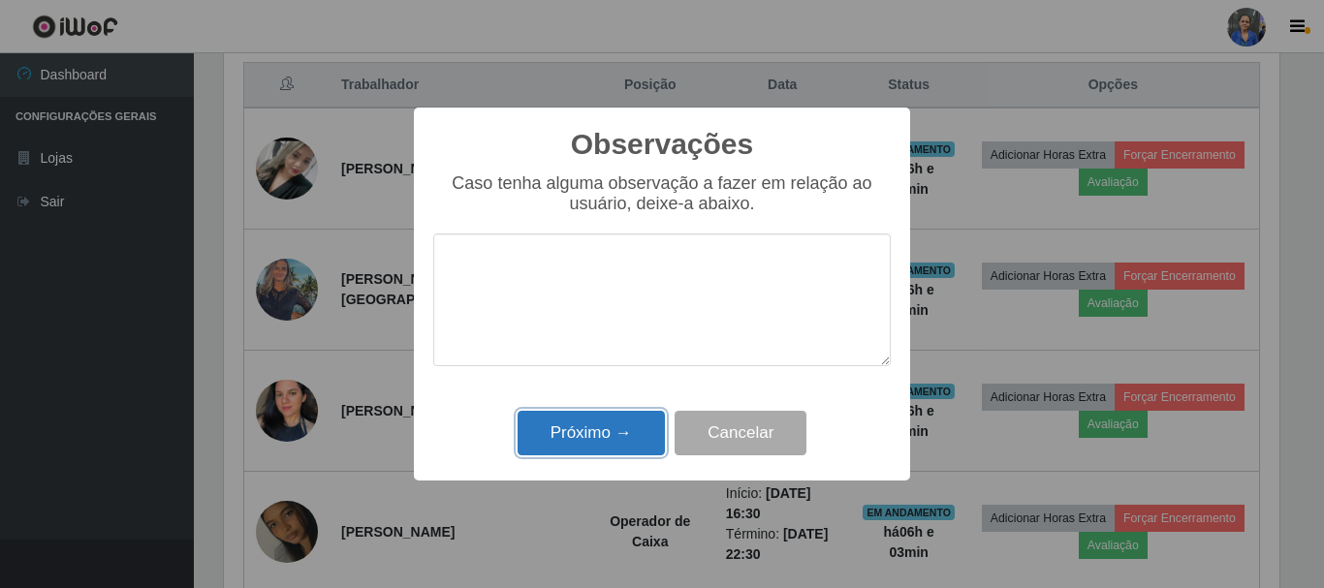
click at [623, 425] on button "Próximo →" at bounding box center [591, 434] width 147 height 46
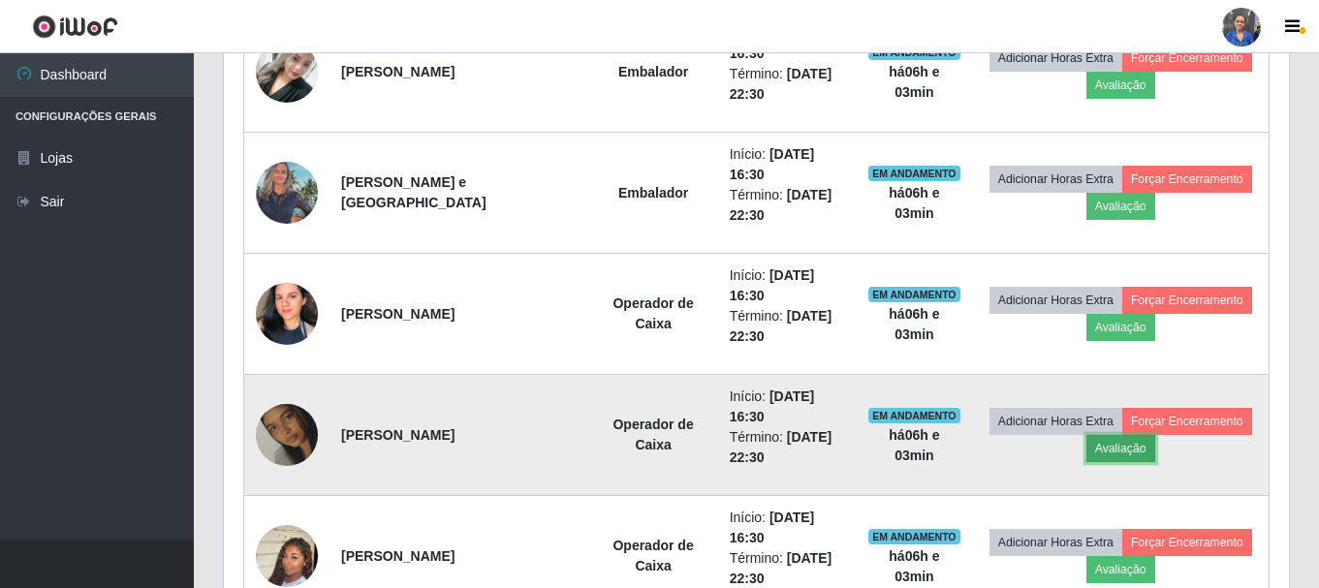
click at [1115, 435] on button "Avaliação" at bounding box center [1121, 448] width 69 height 27
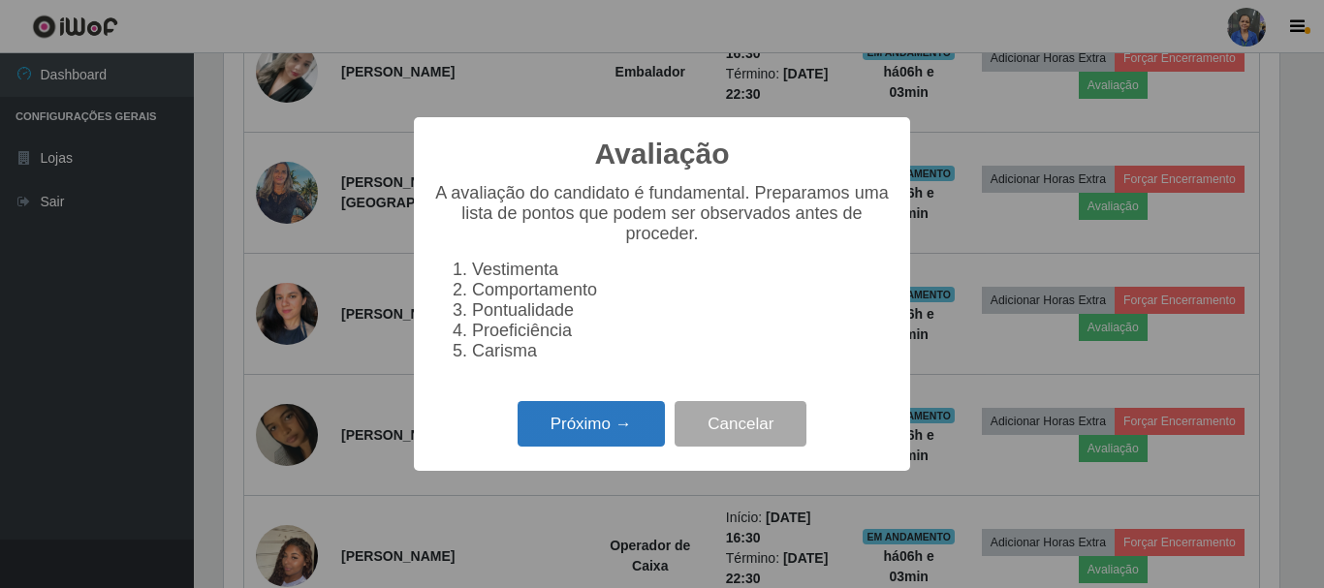
click at [574, 442] on button "Próximo →" at bounding box center [591, 424] width 147 height 46
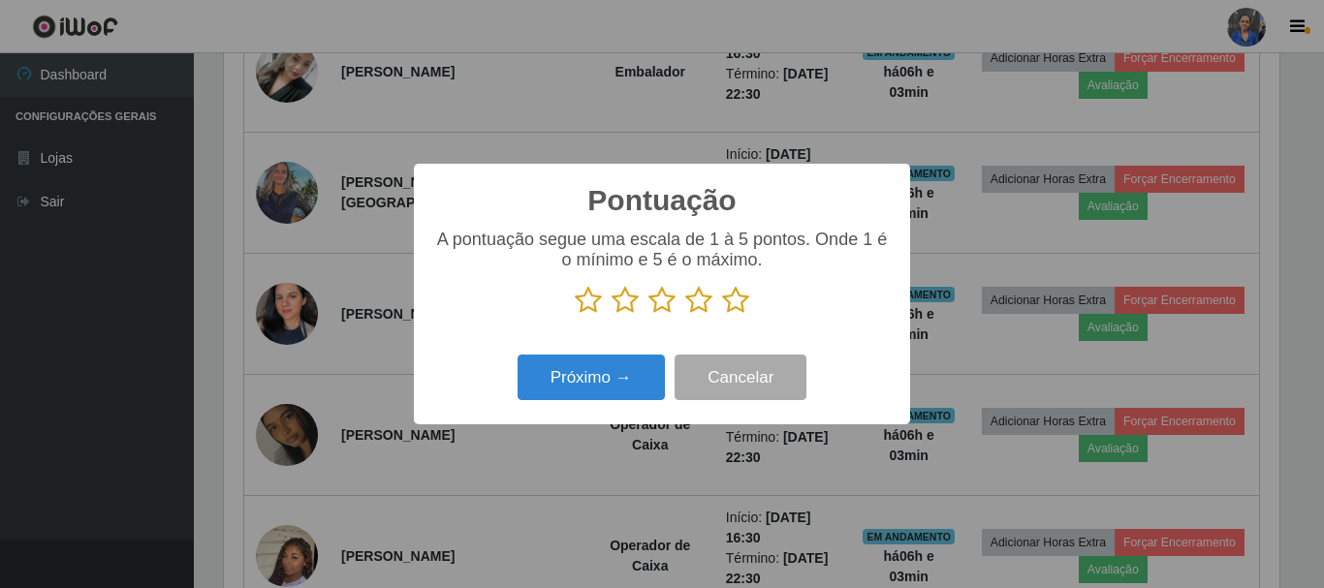
click at [735, 302] on icon at bounding box center [735, 300] width 27 height 29
click at [722, 315] on input "radio" at bounding box center [722, 315] width 0 height 0
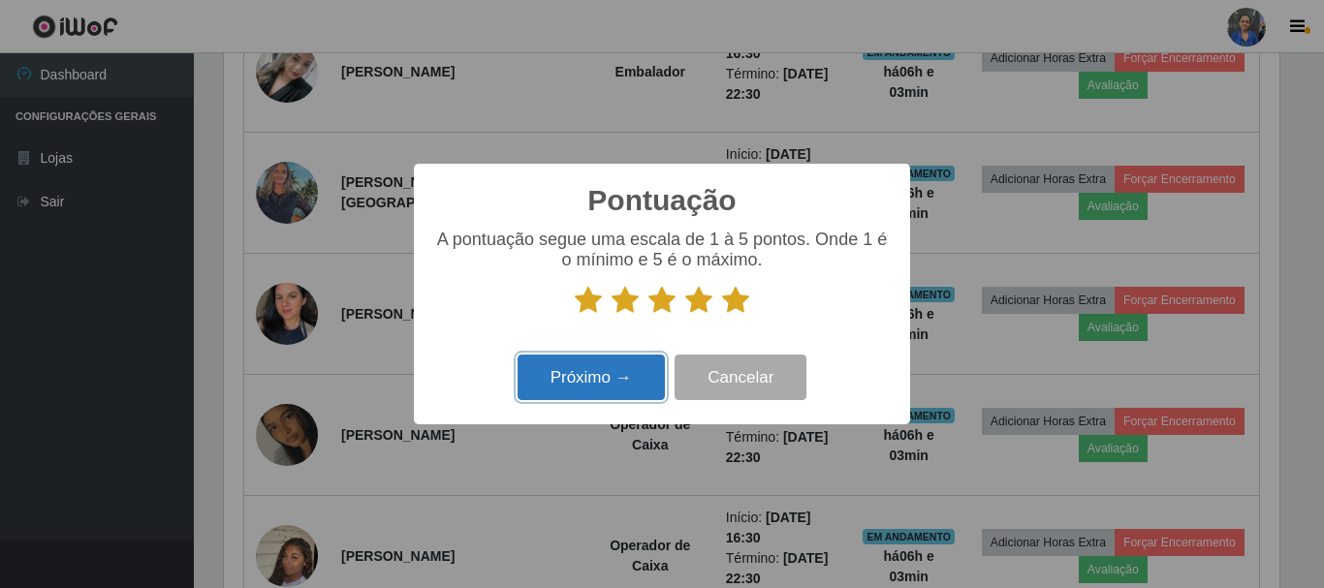
click at [575, 381] on button "Próximo →" at bounding box center [591, 378] width 147 height 46
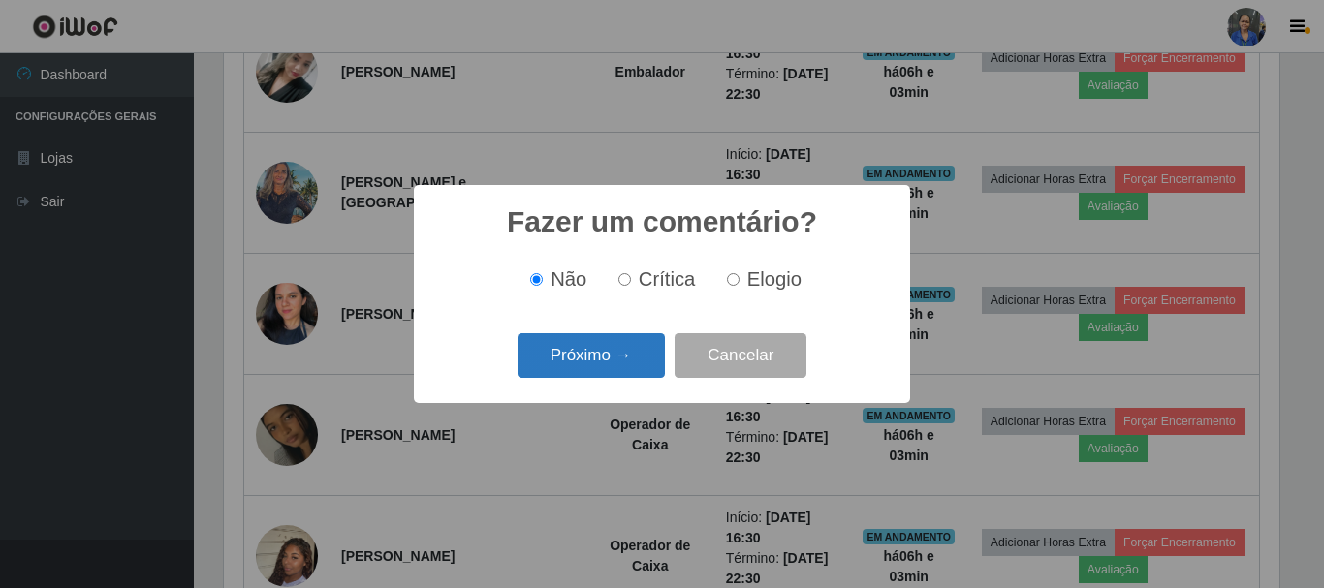
click at [595, 367] on button "Próximo →" at bounding box center [591, 356] width 147 height 46
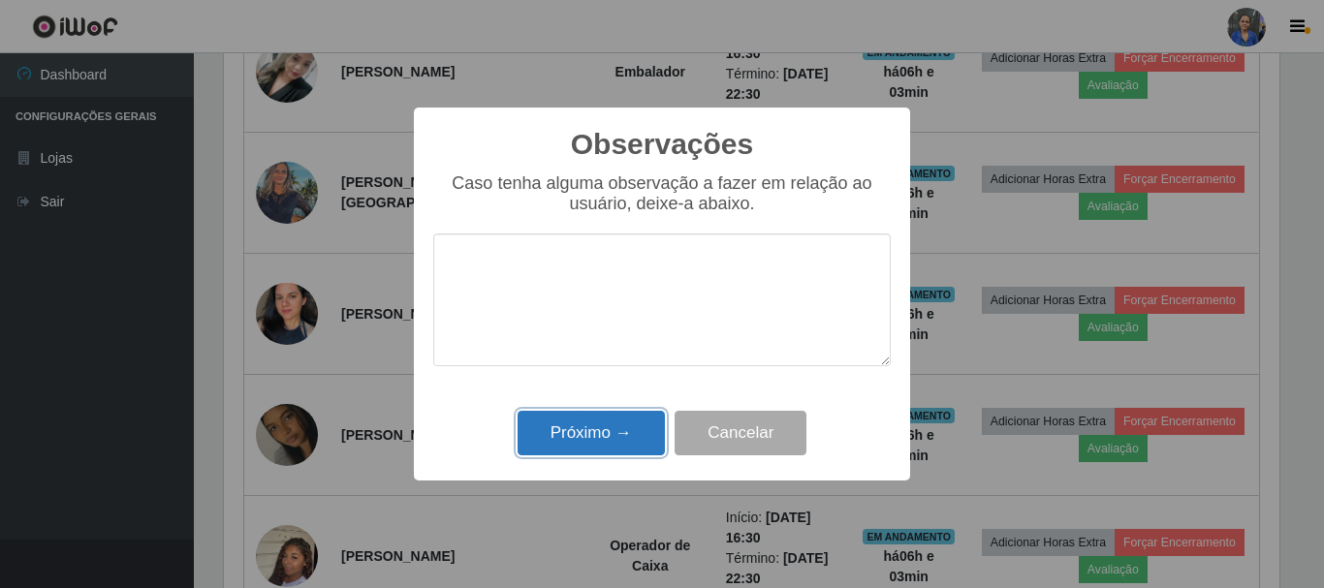
click at [583, 423] on button "Próximo →" at bounding box center [591, 434] width 147 height 46
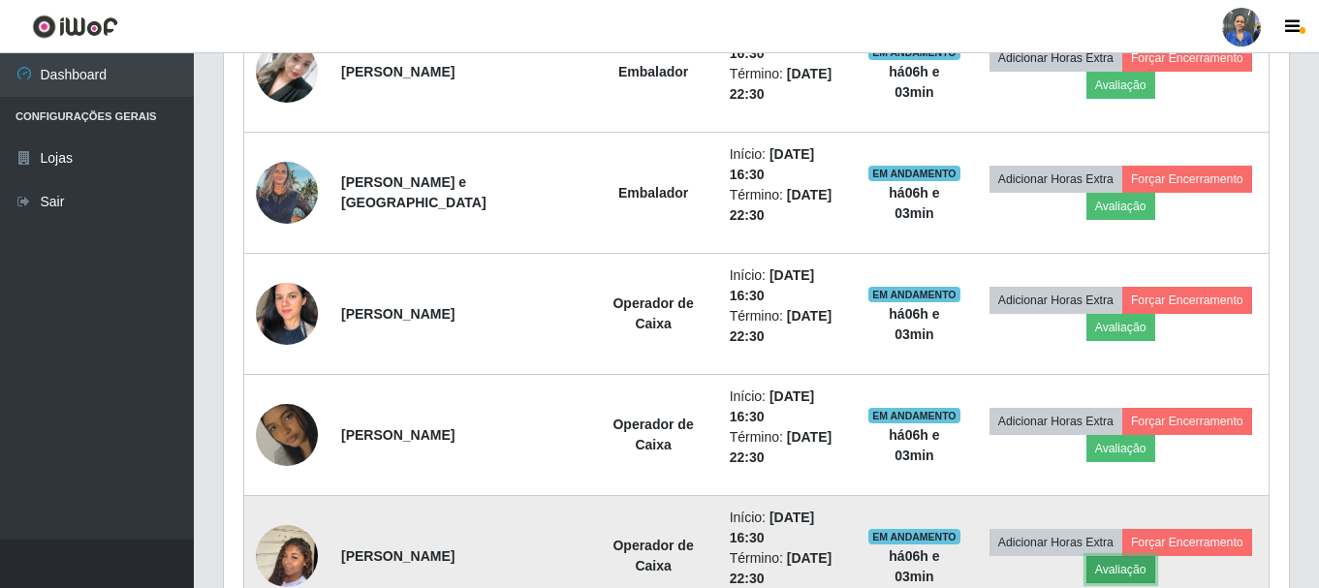
click at [1100, 556] on button "Avaliação" at bounding box center [1121, 569] width 69 height 27
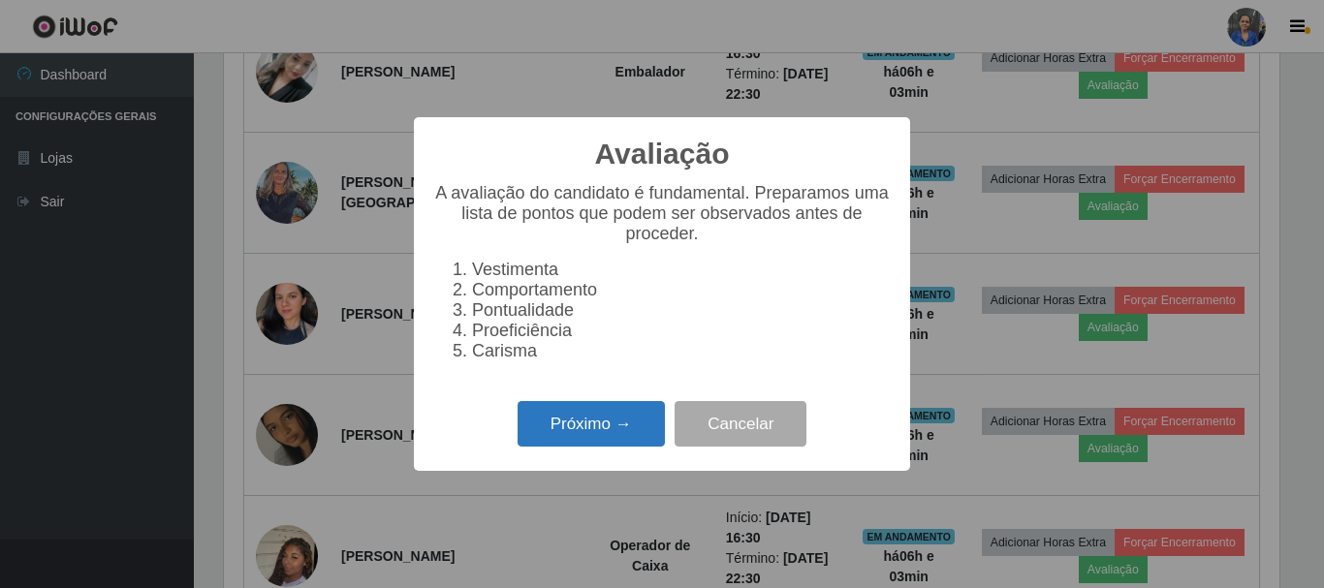
click at [576, 438] on button "Próximo →" at bounding box center [591, 424] width 147 height 46
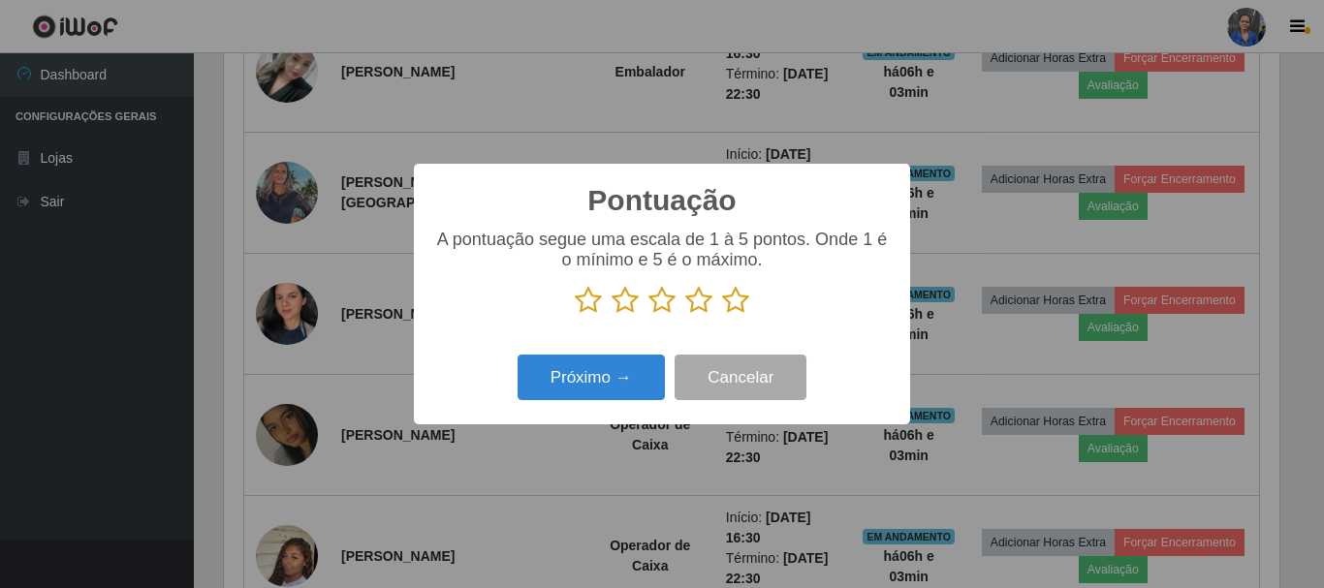
drag, startPoint x: 741, startPoint y: 301, endPoint x: 672, endPoint y: 322, distance: 72.7
click at [741, 300] on icon at bounding box center [735, 300] width 27 height 29
click at [722, 315] on input "radio" at bounding box center [722, 315] width 0 height 0
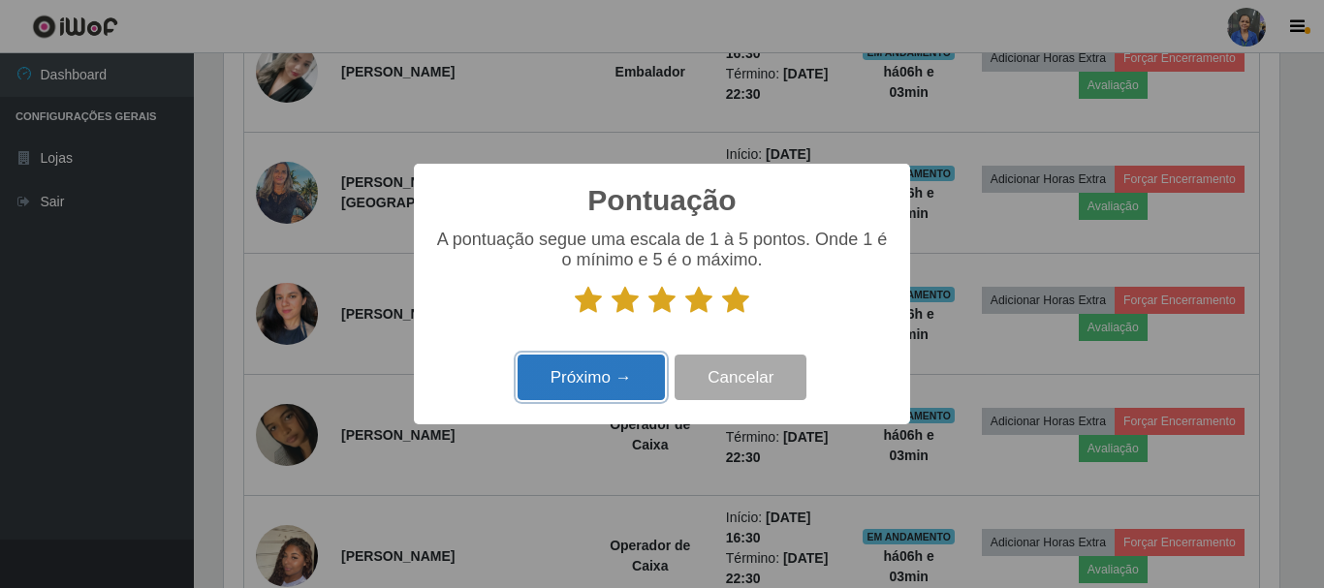
click at [578, 387] on button "Próximo →" at bounding box center [591, 378] width 147 height 46
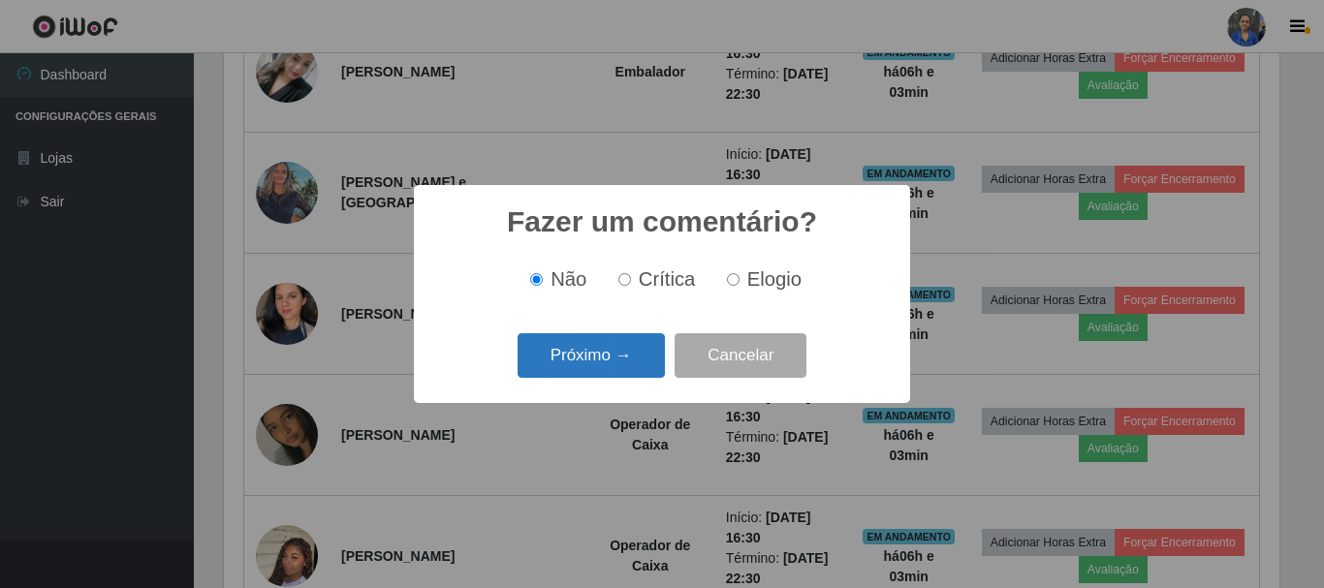
click at [616, 351] on button "Próximo →" at bounding box center [591, 356] width 147 height 46
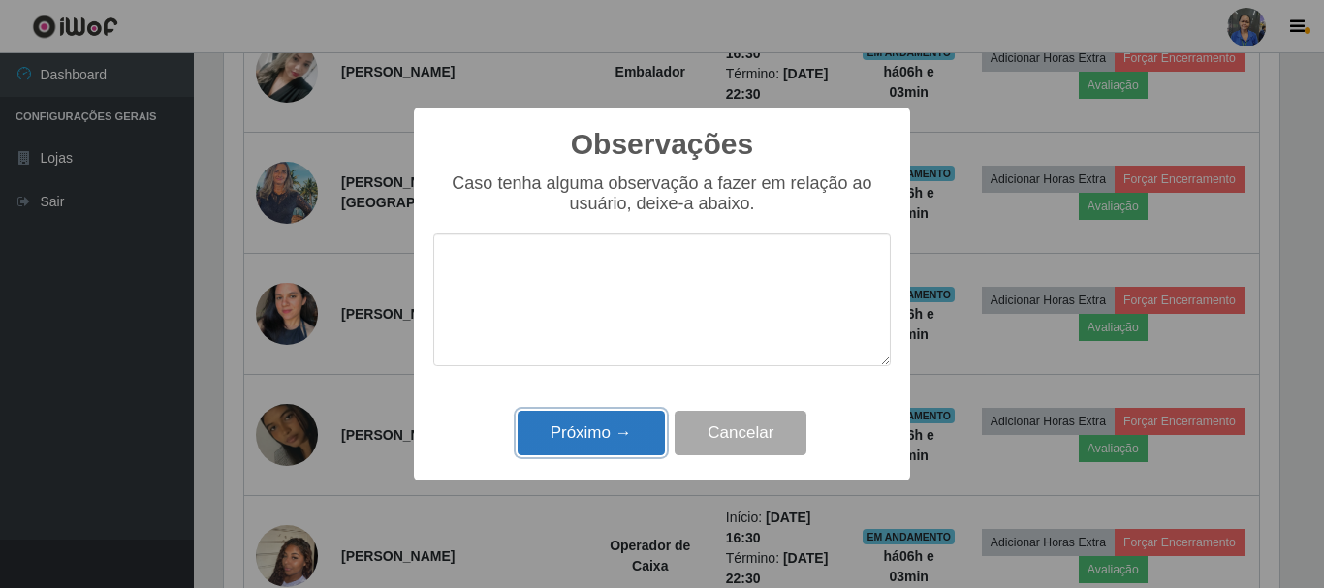
click at [614, 414] on button "Próximo →" at bounding box center [591, 434] width 147 height 46
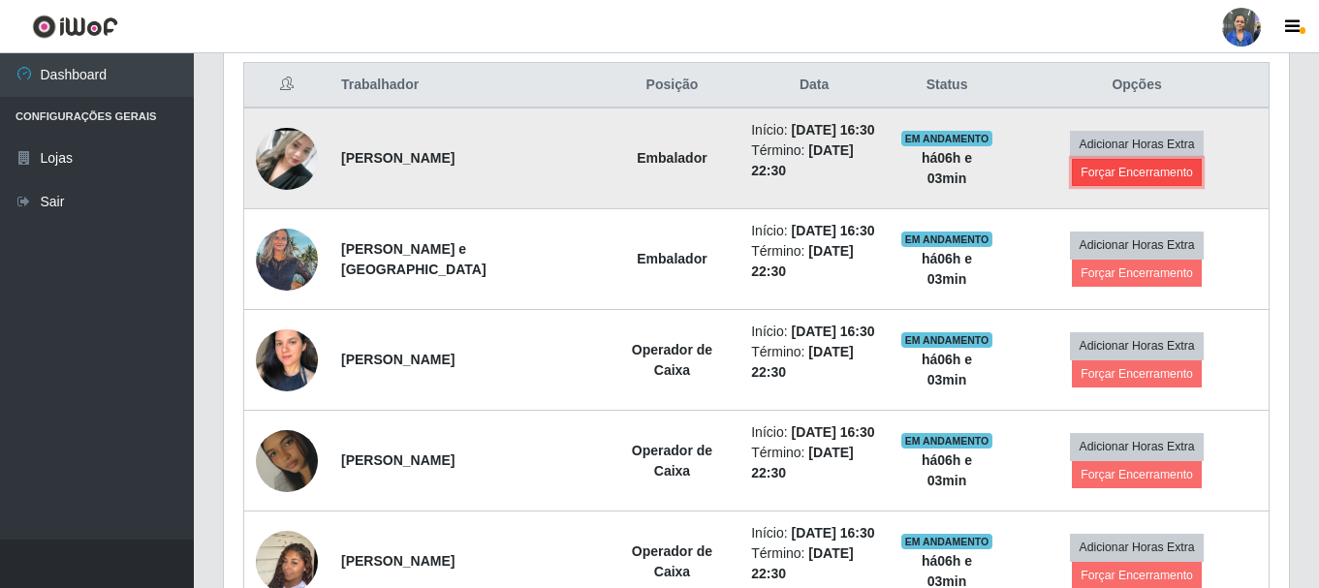
click at [1164, 159] on button "Forçar Encerramento" at bounding box center [1137, 172] width 130 height 27
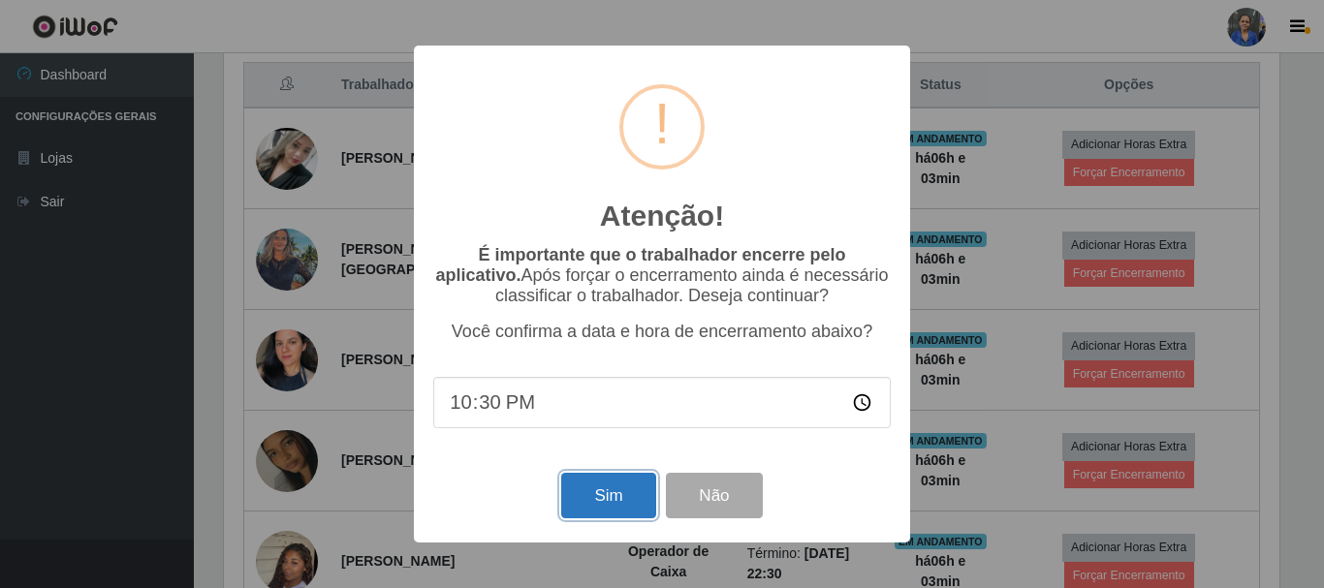
click at [611, 494] on button "Sim" at bounding box center [608, 496] width 94 height 46
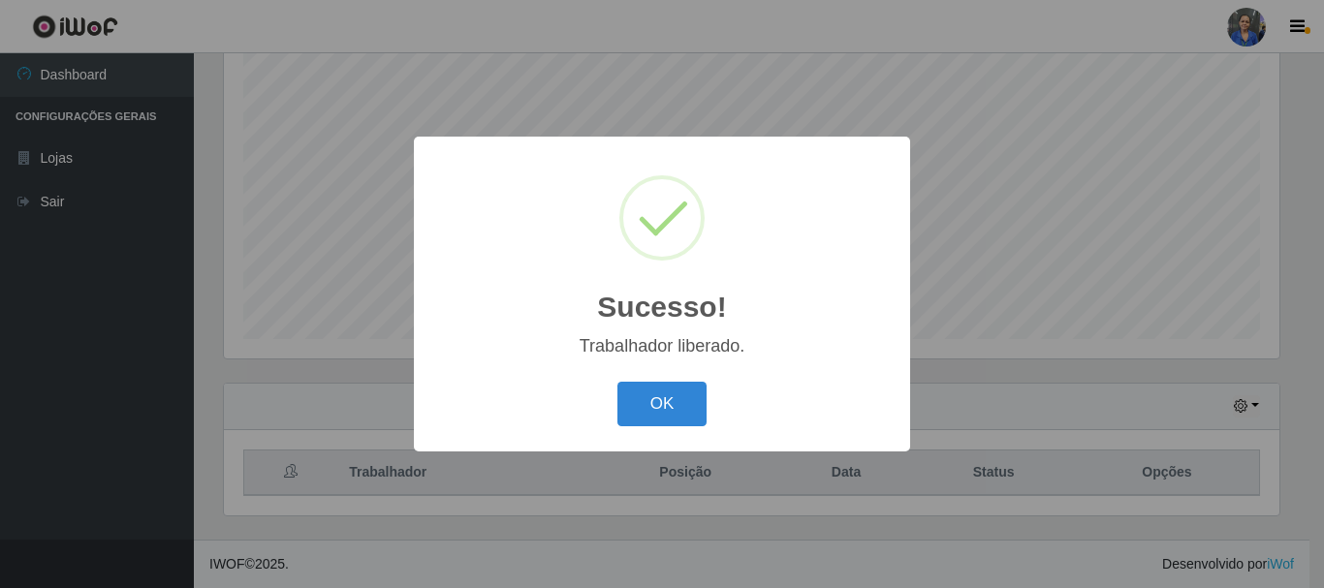
click at [1167, 152] on div "Sucesso! × Trabalhador liberado. OK Cancel" at bounding box center [662, 294] width 1324 height 588
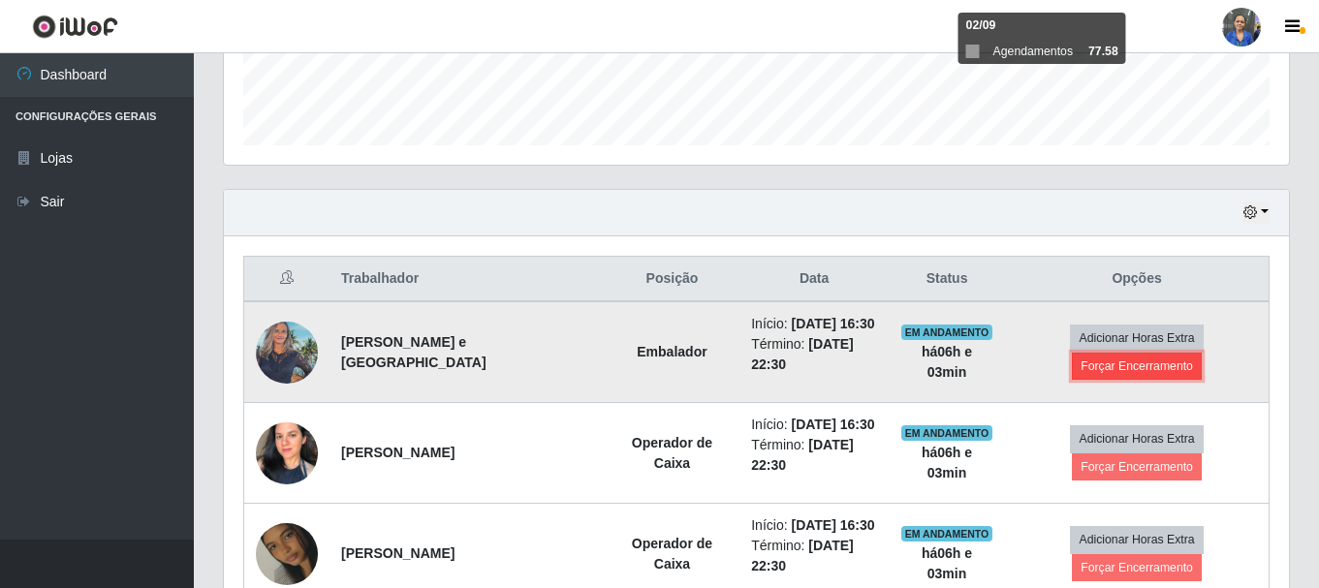
click at [1183, 353] on button "Forçar Encerramento" at bounding box center [1137, 366] width 130 height 27
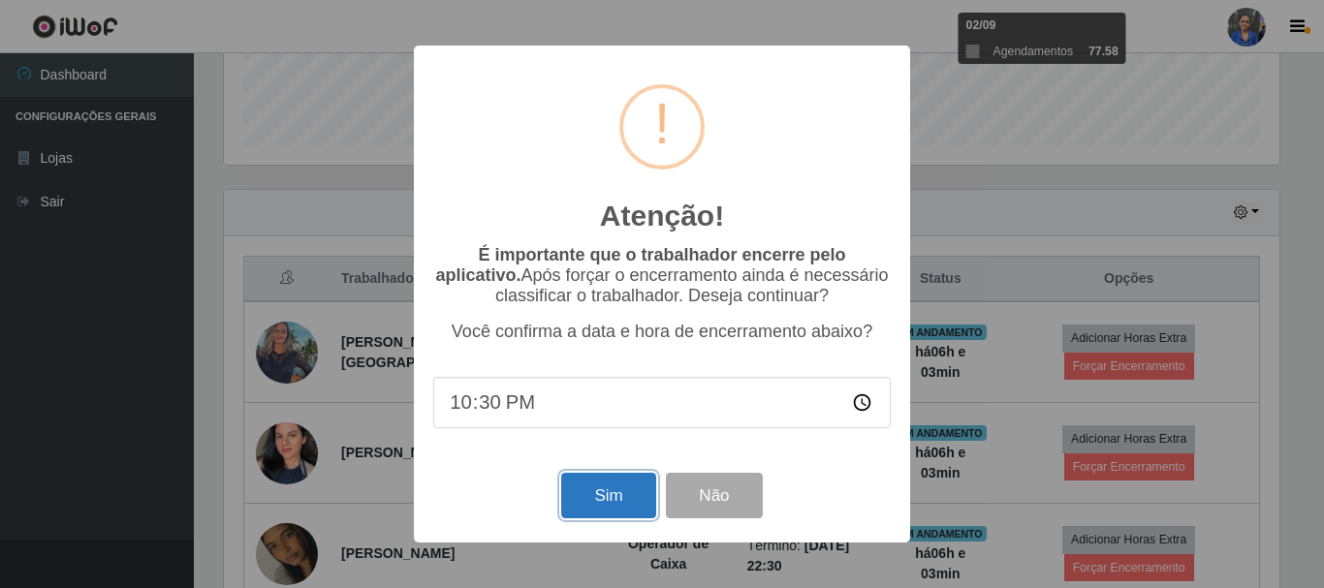
click at [638, 494] on button "Sim" at bounding box center [608, 496] width 94 height 46
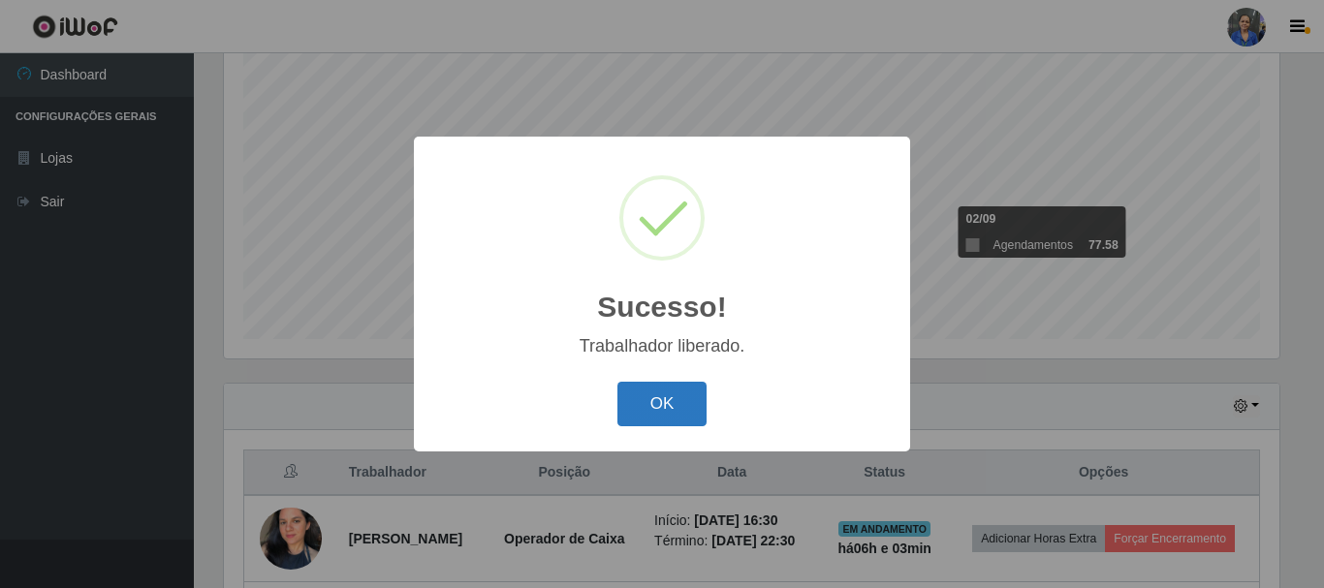
click at [677, 409] on button "OK" at bounding box center [662, 405] width 90 height 46
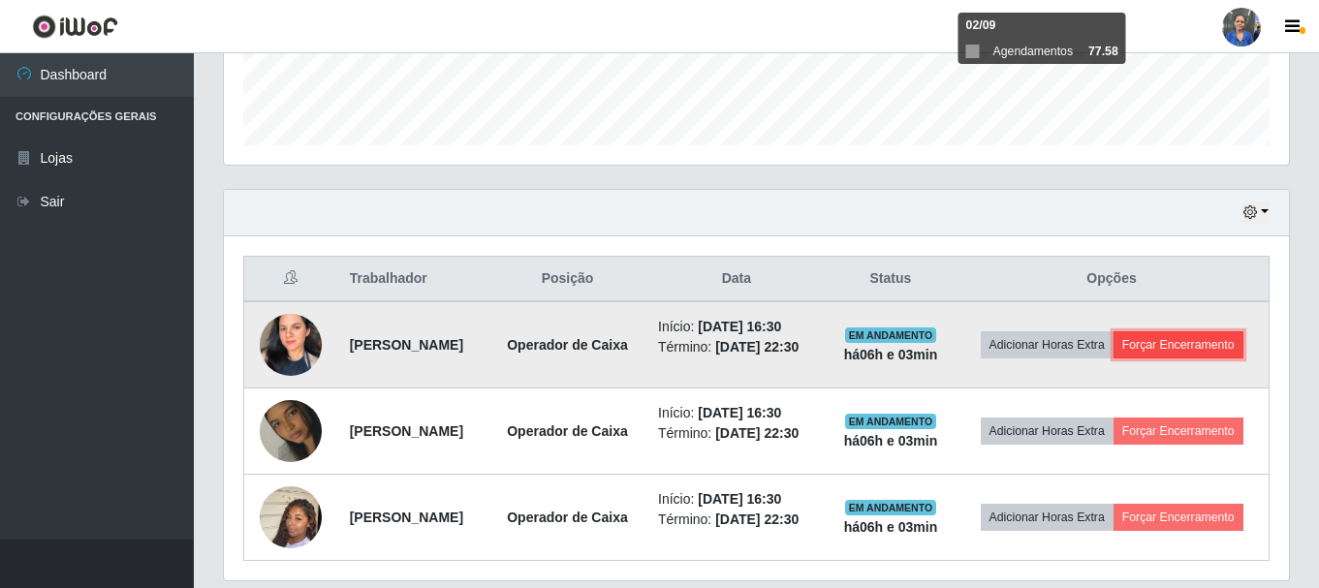
click at [1174, 339] on button "Forçar Encerramento" at bounding box center [1179, 344] width 130 height 27
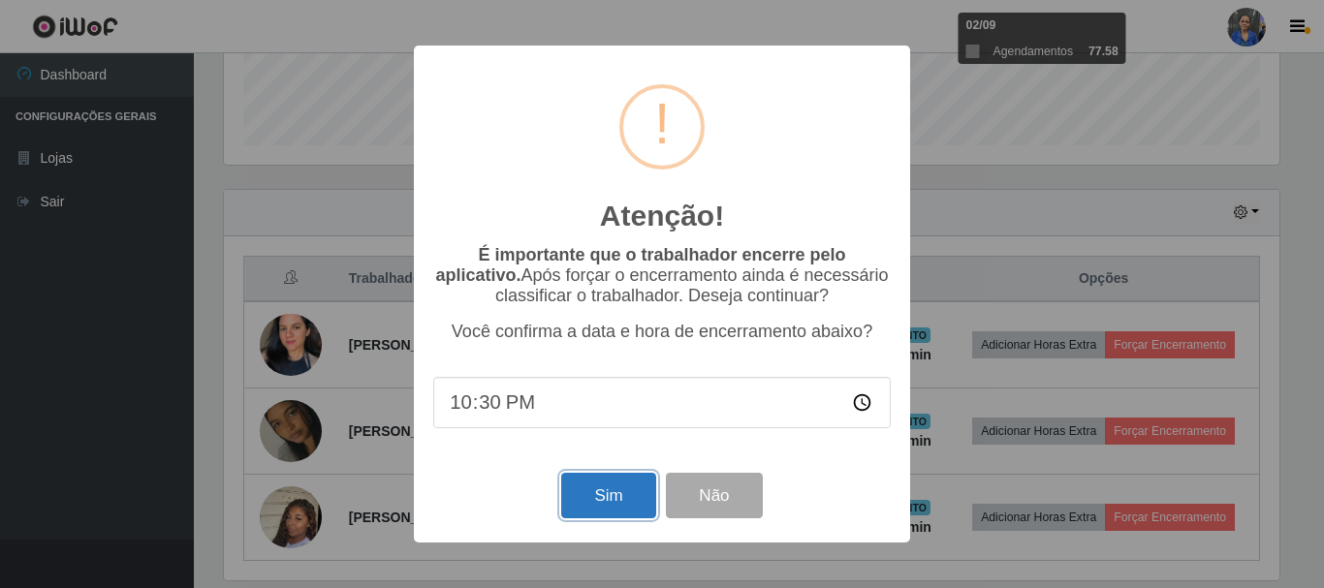
click at [630, 491] on button "Sim" at bounding box center [608, 496] width 94 height 46
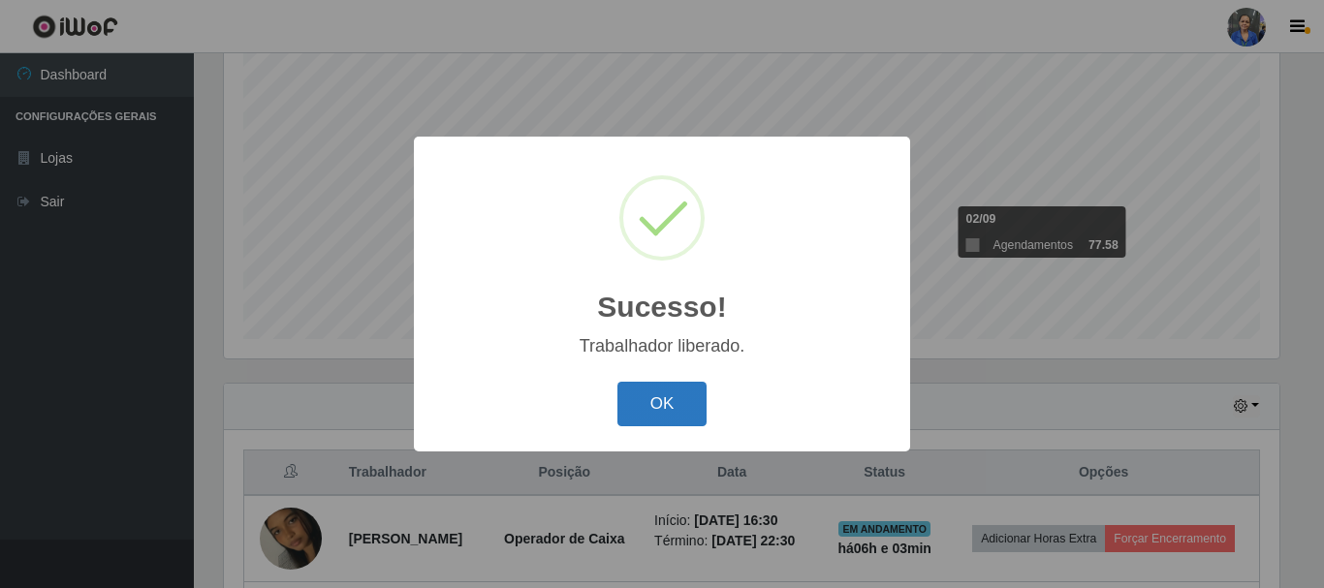
click at [689, 393] on button "OK" at bounding box center [662, 405] width 90 height 46
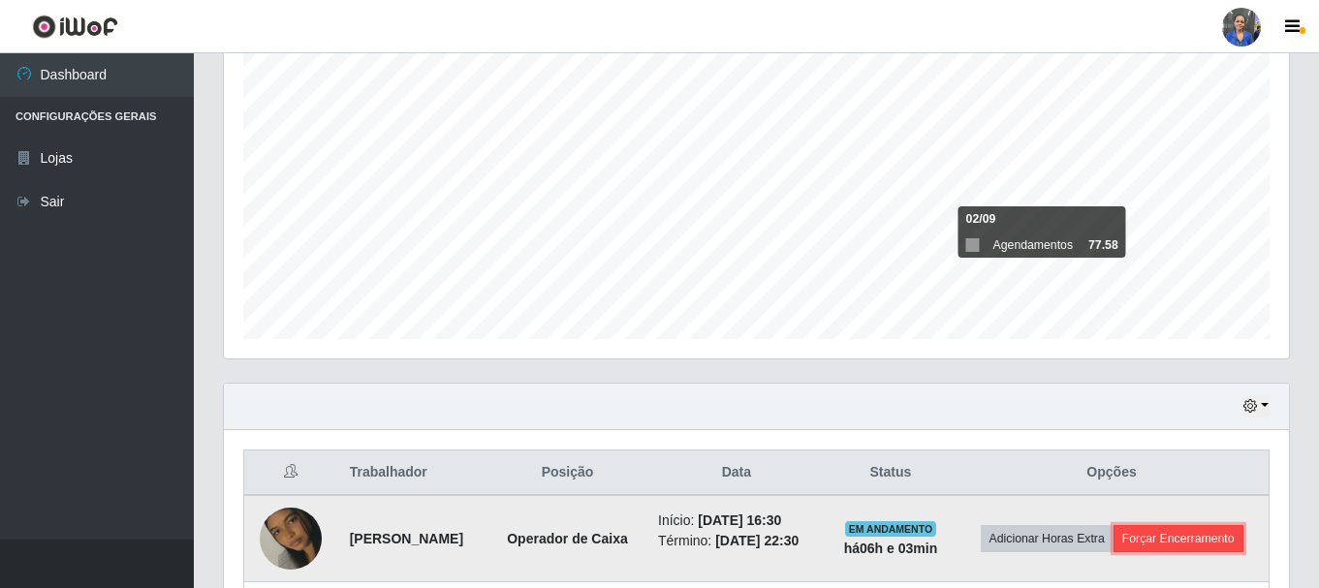
click at [1173, 541] on button "Forçar Encerramento" at bounding box center [1179, 538] width 130 height 27
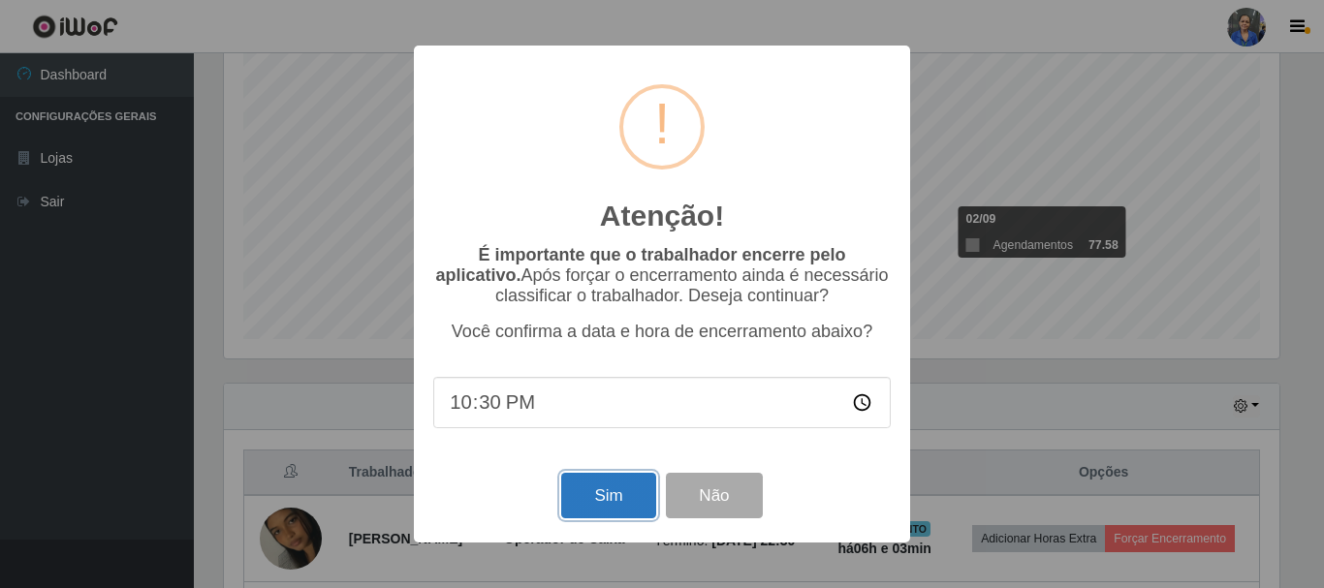
click at [631, 483] on button "Sim" at bounding box center [608, 496] width 94 height 46
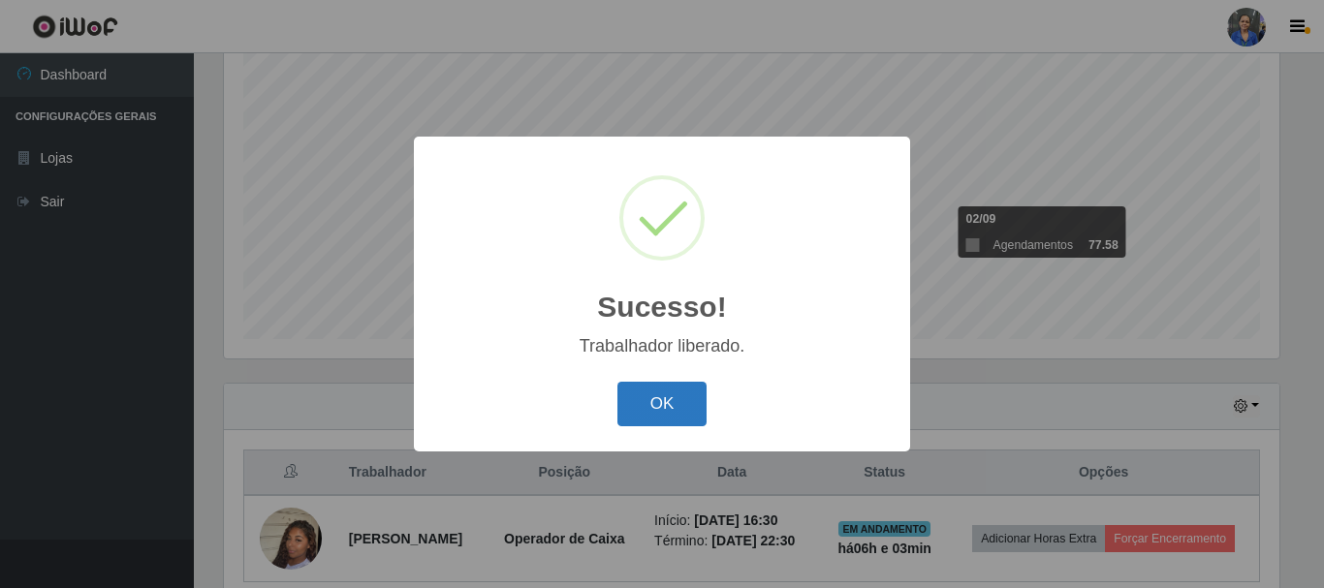
click at [652, 404] on button "OK" at bounding box center [662, 405] width 90 height 46
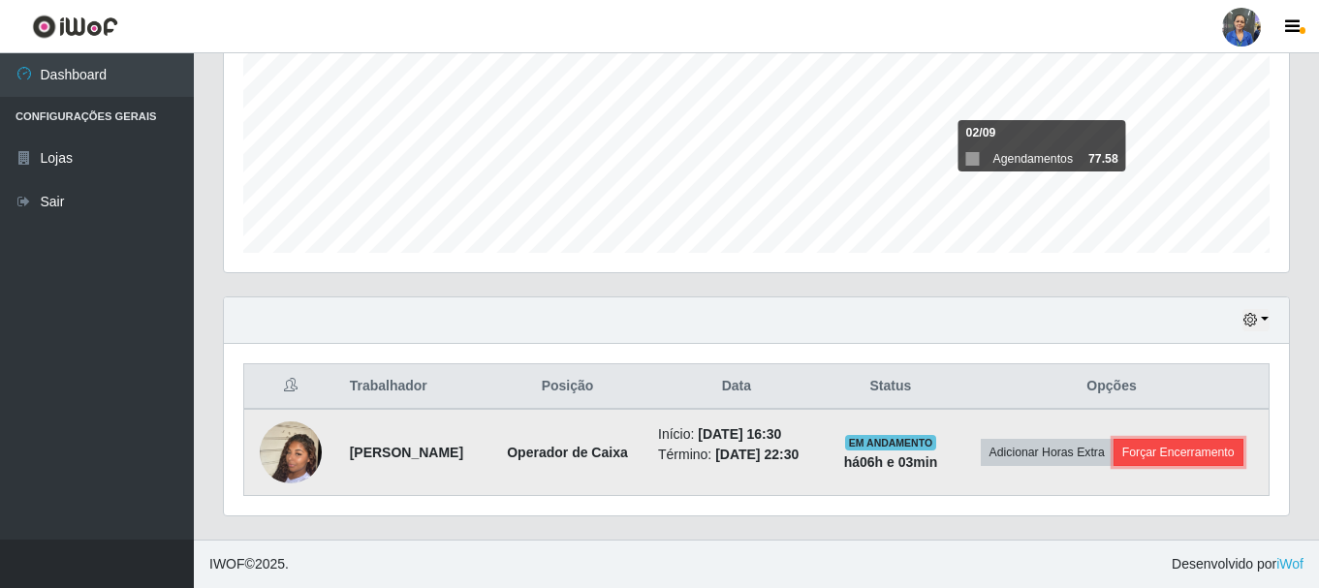
click at [1223, 441] on button "Forçar Encerramento" at bounding box center [1179, 452] width 130 height 27
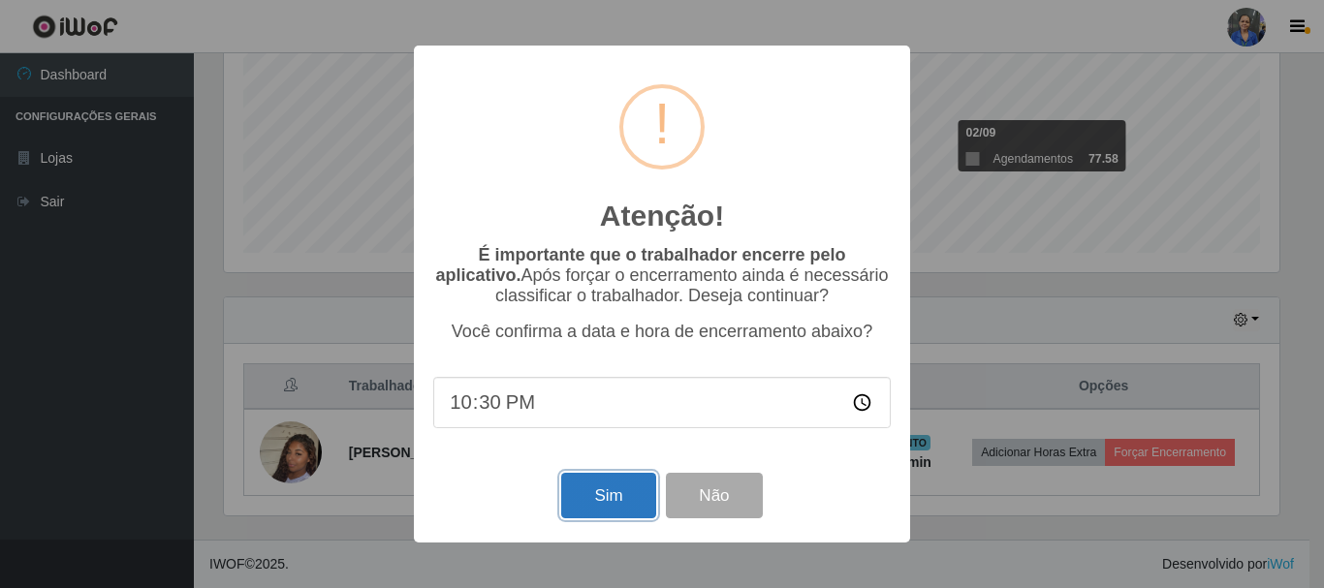
click at [624, 495] on button "Sim" at bounding box center [608, 496] width 94 height 46
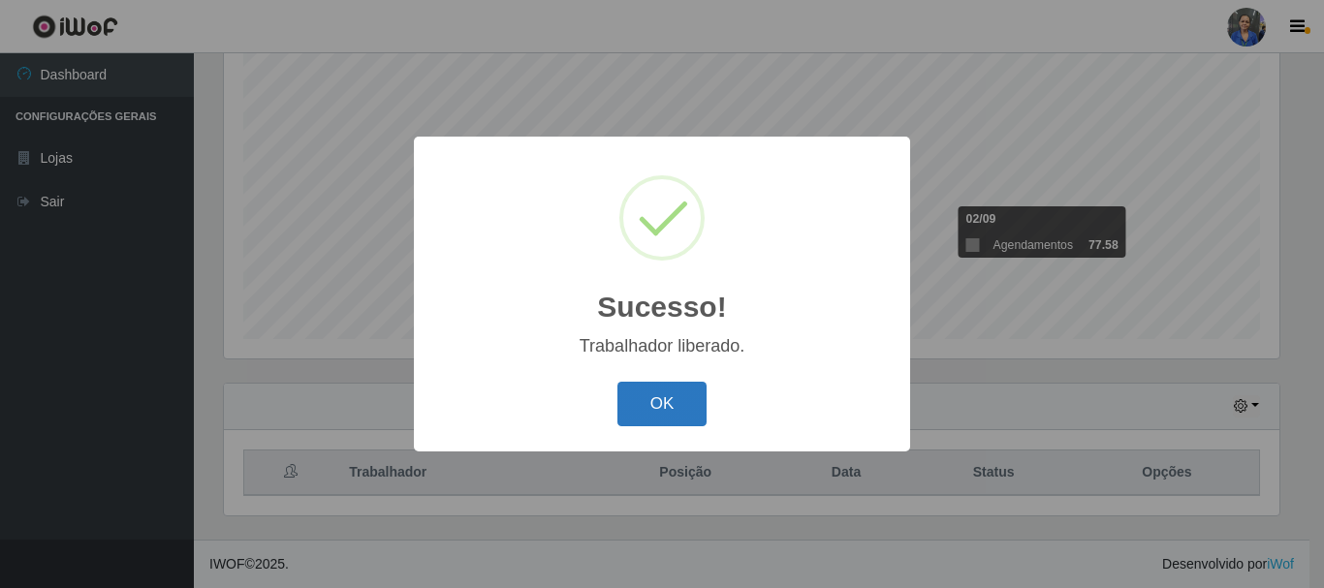
click at [660, 389] on button "OK" at bounding box center [662, 405] width 90 height 46
